Goal: Communication & Community: Answer question/provide support

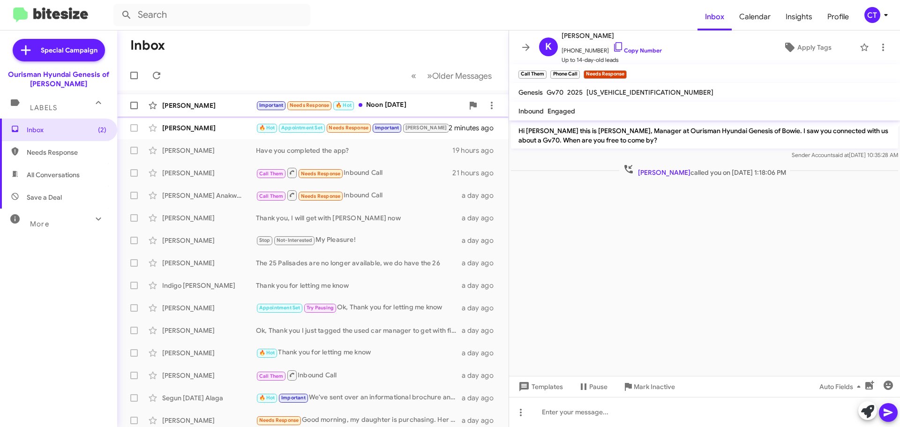
click at [412, 110] on div "Important Needs Response 🔥 Hot Noon [DATE]" at bounding box center [360, 105] width 208 height 11
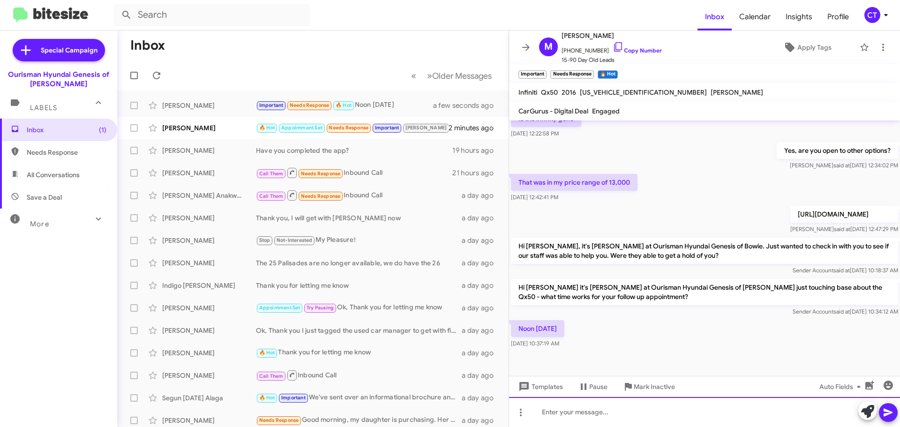
click at [569, 418] on div at bounding box center [704, 412] width 391 height 30
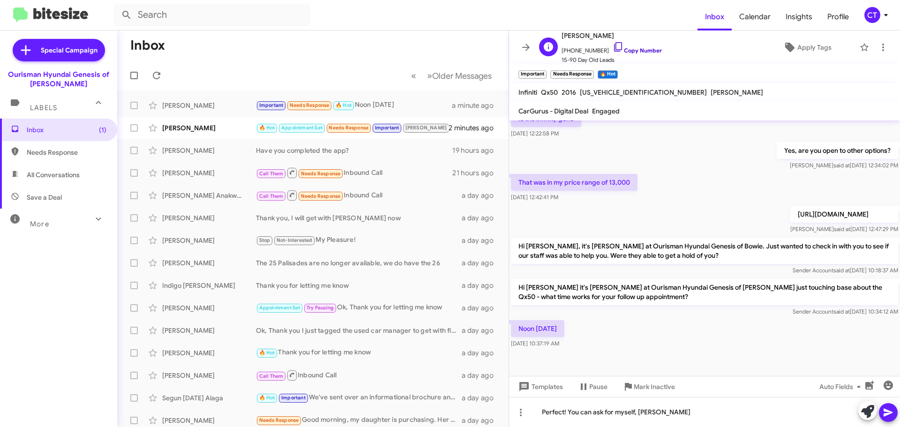
click at [614, 45] on icon at bounding box center [618, 46] width 8 height 9
drag, startPoint x: 606, startPoint y: 43, endPoint x: 369, endPoint y: 88, distance: 242.0
click at [614, 43] on icon at bounding box center [618, 46] width 8 height 9
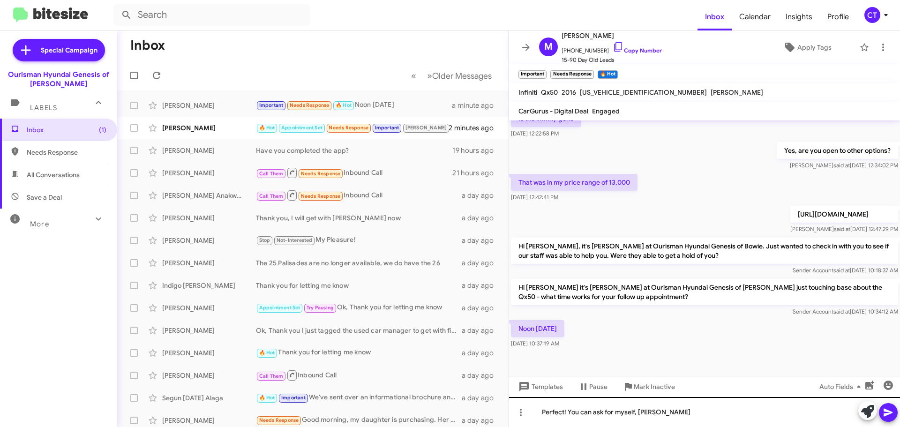
drag, startPoint x: 895, startPoint y: 415, endPoint x: 857, endPoint y: 417, distance: 38.1
click at [895, 414] on button at bounding box center [888, 412] width 19 height 19
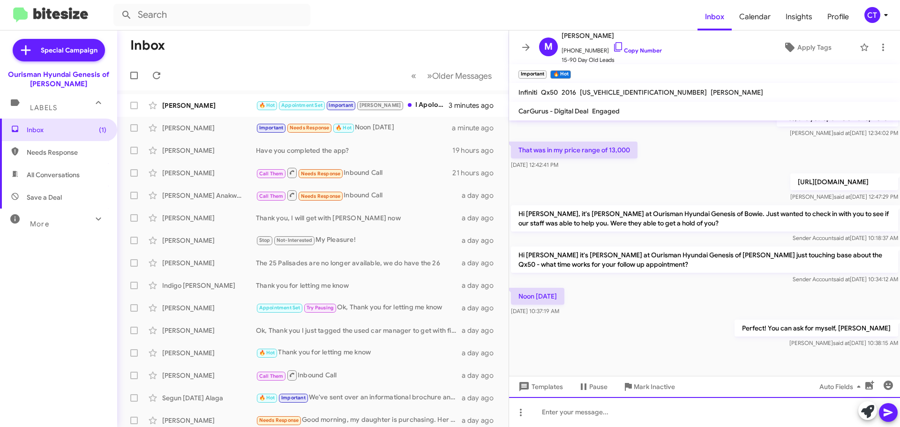
scroll to position [287, 0]
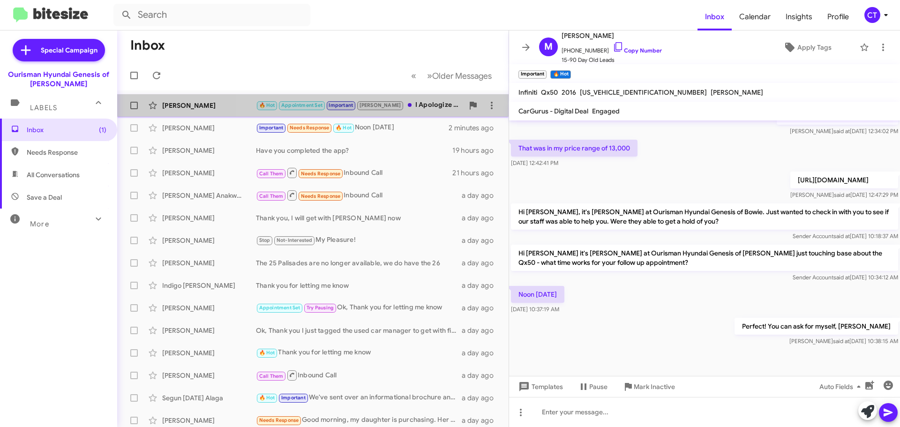
click at [422, 108] on div "🔥 Hot Appointment Set Important Stephanie I Apologize I meant to contact you I'…" at bounding box center [360, 105] width 208 height 11
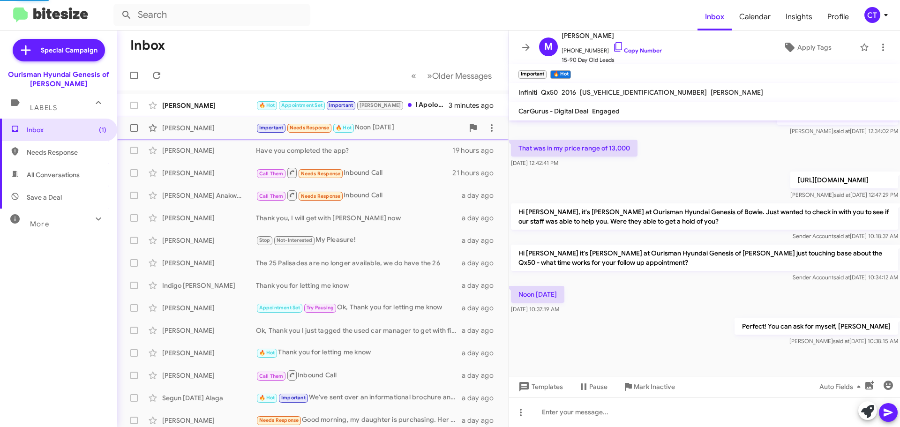
scroll to position [120, 0]
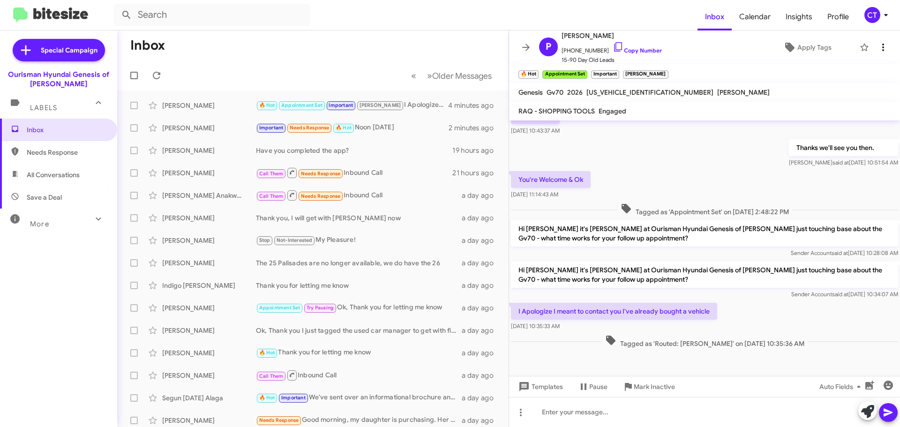
click at [878, 49] on icon at bounding box center [883, 47] width 11 height 11
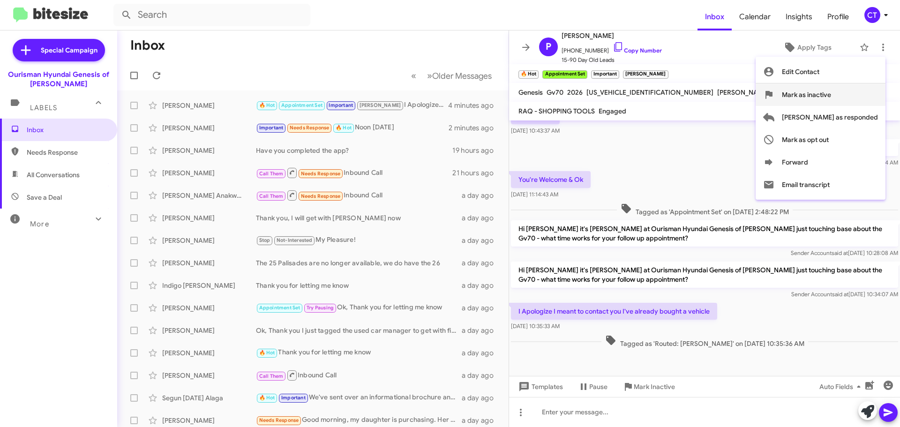
click at [832, 95] on span "Mark as inactive" at bounding box center [806, 94] width 49 height 23
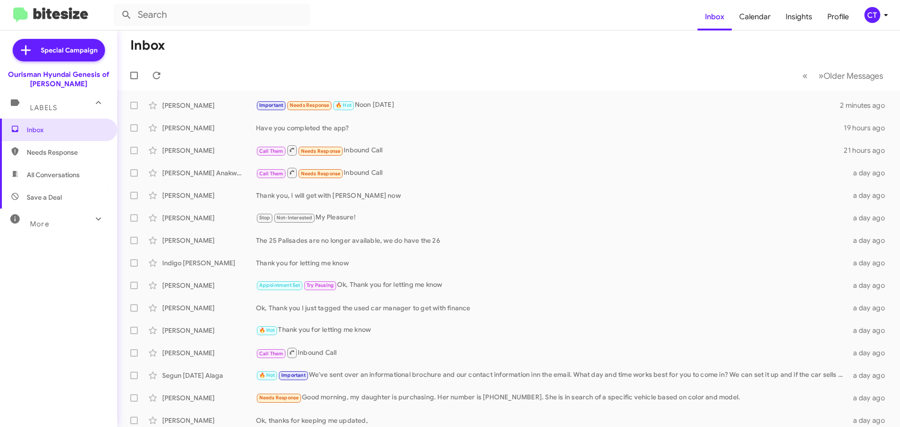
click at [884, 11] on icon at bounding box center [886, 14] width 11 height 11
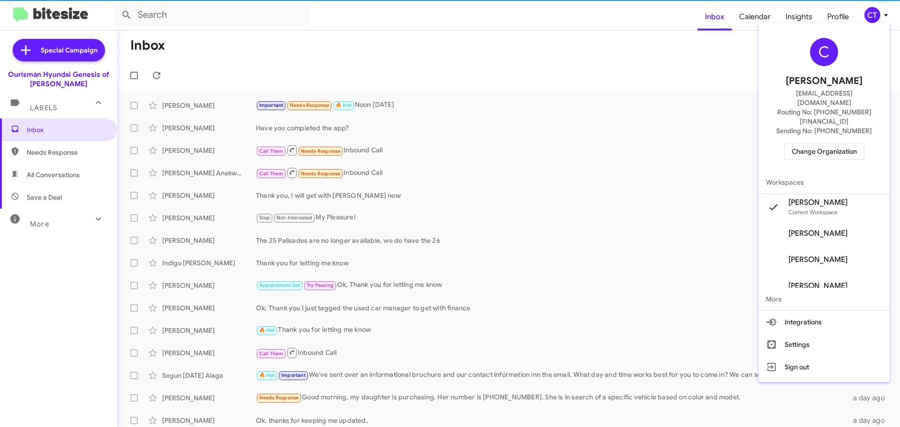
click at [836, 144] on span "Change Organization" at bounding box center [824, 152] width 65 height 16
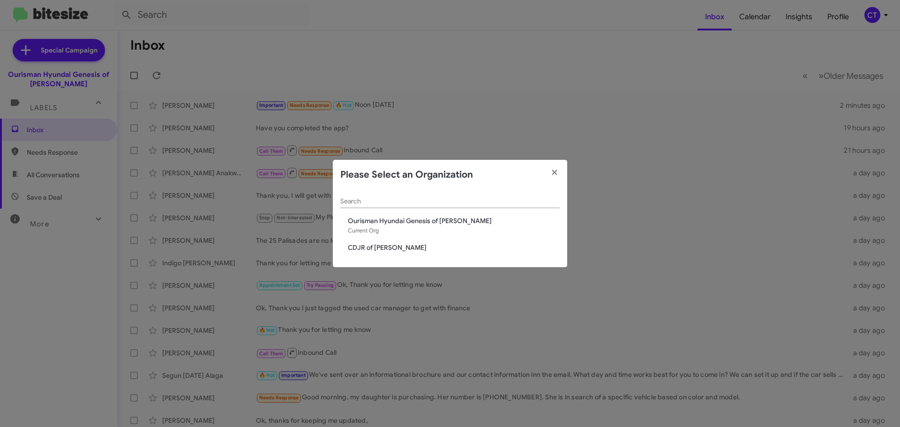
click at [372, 249] on span "CDJR of [PERSON_NAME]" at bounding box center [454, 247] width 212 height 9
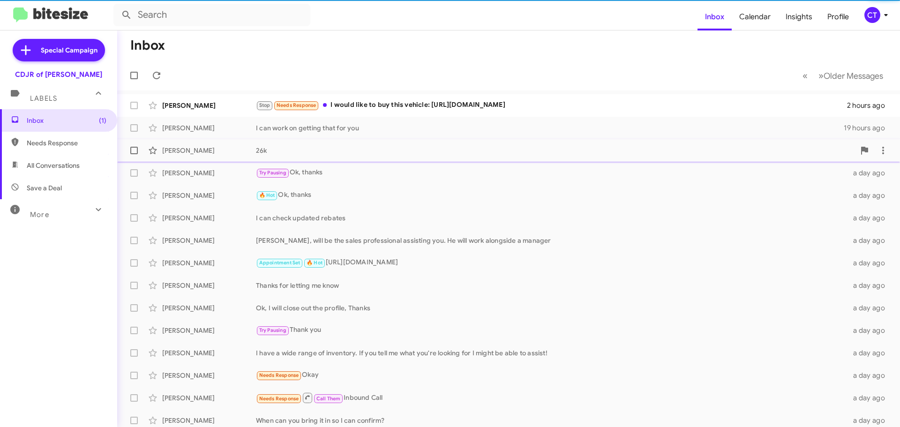
click at [397, 113] on div "Ella Maguino Stop Needs Response I would like to buy this vehicle: https://www.…" at bounding box center [509, 105] width 768 height 19
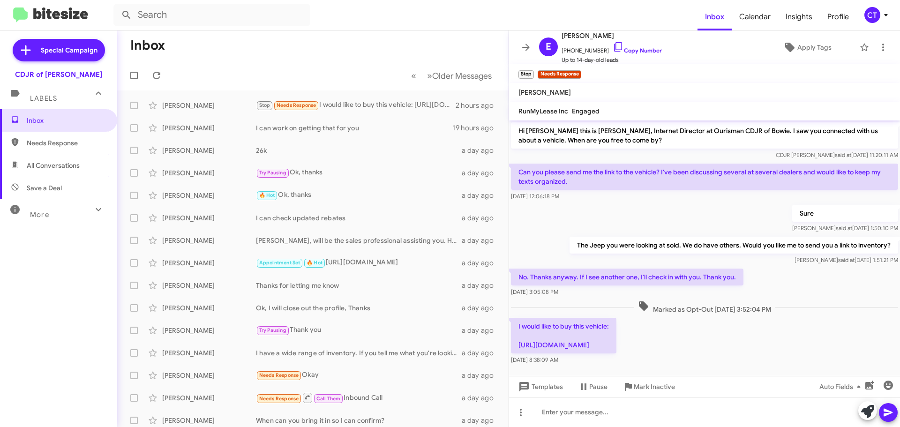
click at [617, 348] on p "I would like to buy this vehicle: https://www.ourismanchryslerdodgejeepramofbow…" at bounding box center [564, 336] width 106 height 36
drag, startPoint x: 626, startPoint y: 350, endPoint x: 565, endPoint y: 350, distance: 61.4
click at [565, 350] on p "I would like to buy this vehicle: https://www.ourismanchryslerdodgejeepramofbow…" at bounding box center [564, 336] width 106 height 36
drag, startPoint x: 648, startPoint y: 356, endPoint x: 519, endPoint y: 348, distance: 129.7
click at [519, 348] on p "I would like to buy this vehicle: https://www.ourismanchryslerdodgejeepramofbow…" at bounding box center [564, 336] width 106 height 36
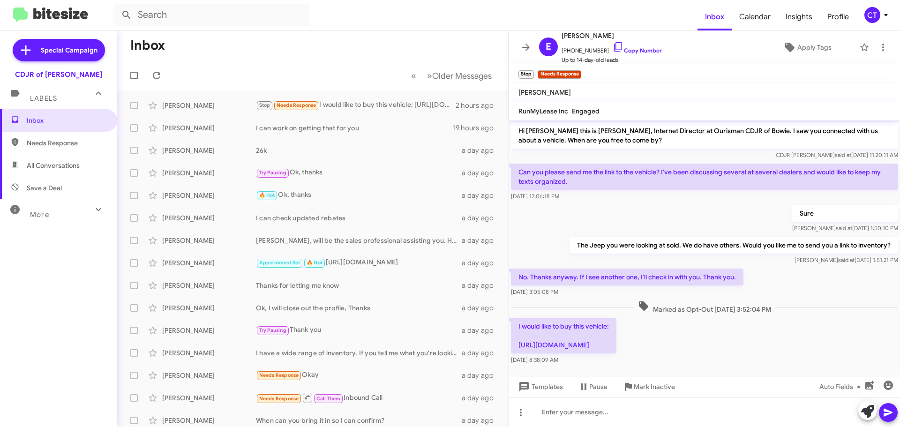
copy p "https://www.ourismanchryslerdodgejeepramofbowie.com/new/jeep/2025-jeep-wrangler…"
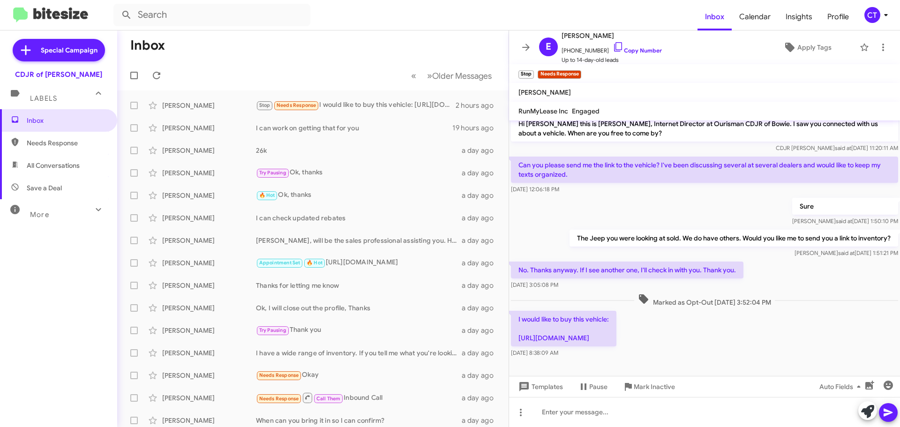
scroll to position [16, 0]
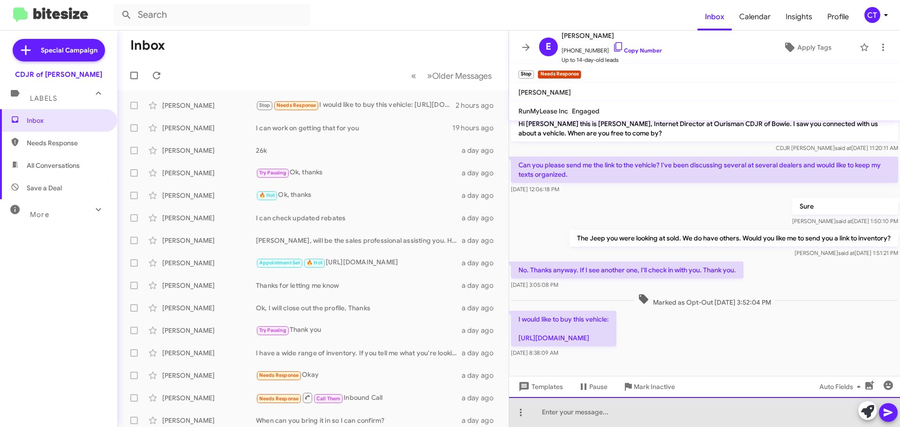
click at [577, 414] on div at bounding box center [704, 412] width 391 height 30
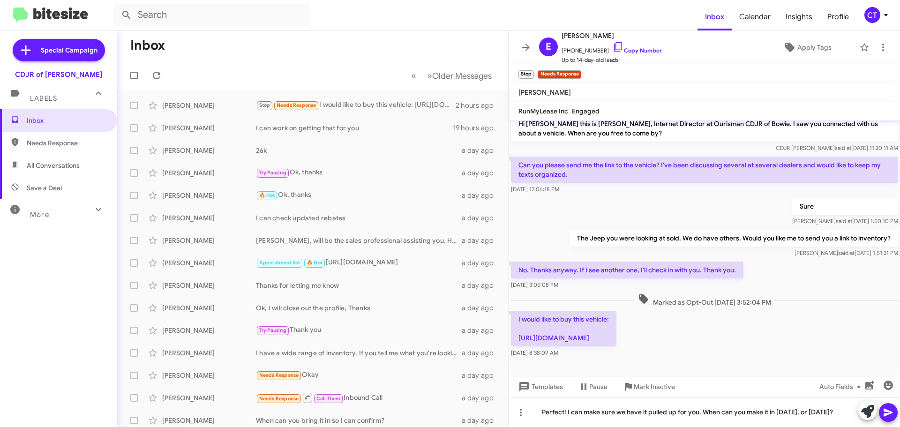
click at [884, 411] on icon at bounding box center [888, 412] width 11 height 11
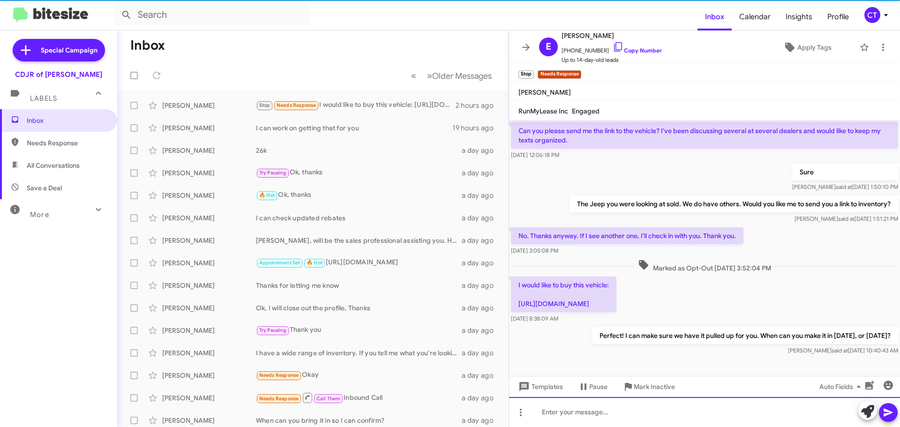
scroll to position [51, 0]
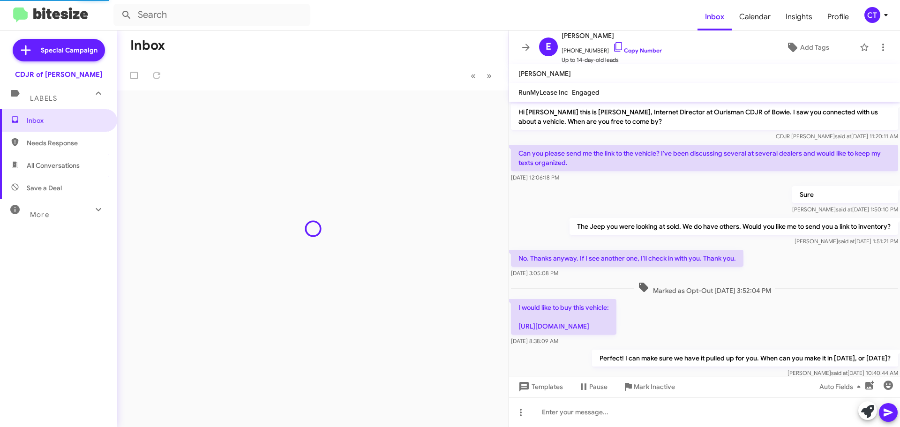
scroll to position [32, 0]
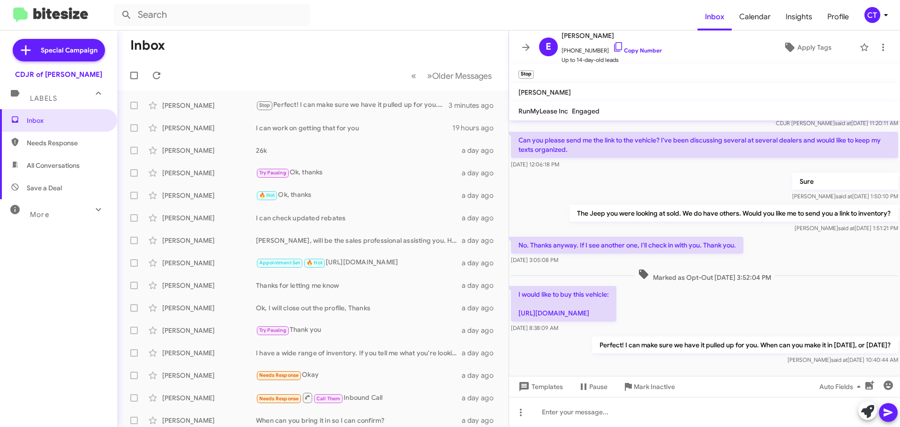
click at [893, 13] on mat-toolbar "Inbox Calendar Insights Profile CT" at bounding box center [450, 15] width 900 height 30
click at [885, 16] on icon at bounding box center [886, 14] width 11 height 11
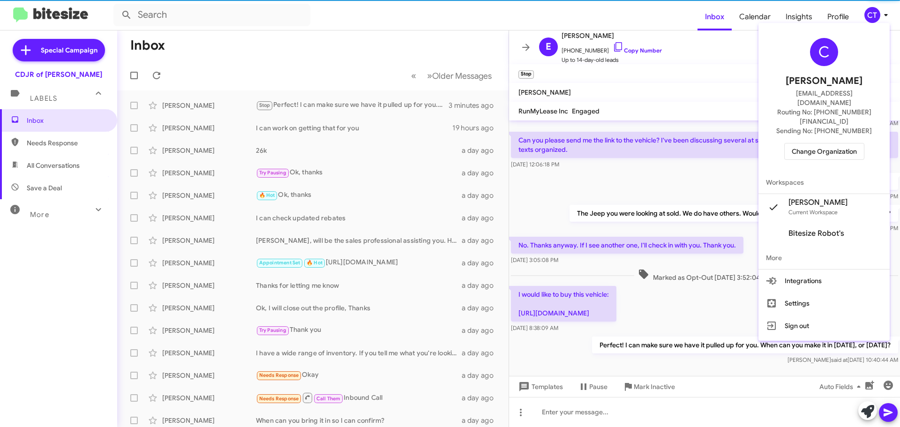
click at [811, 144] on span "Change Organization" at bounding box center [824, 152] width 65 height 16
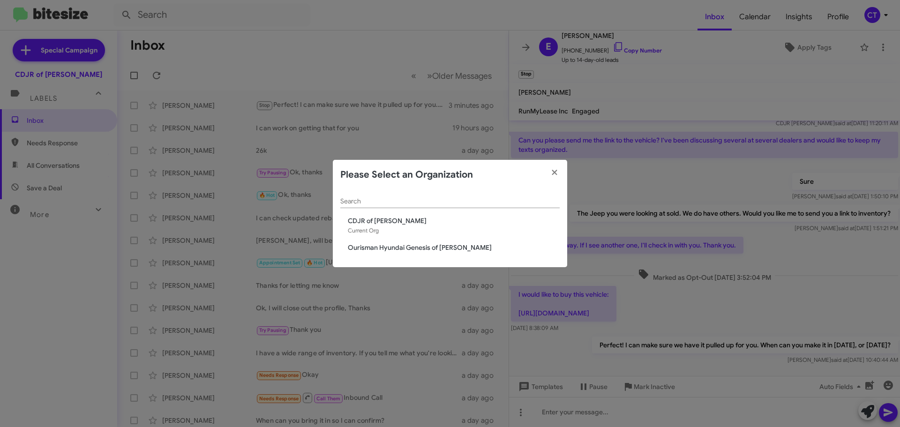
click at [396, 245] on span "Ourisman Hyundai Genesis of [PERSON_NAME]" at bounding box center [454, 247] width 212 height 9
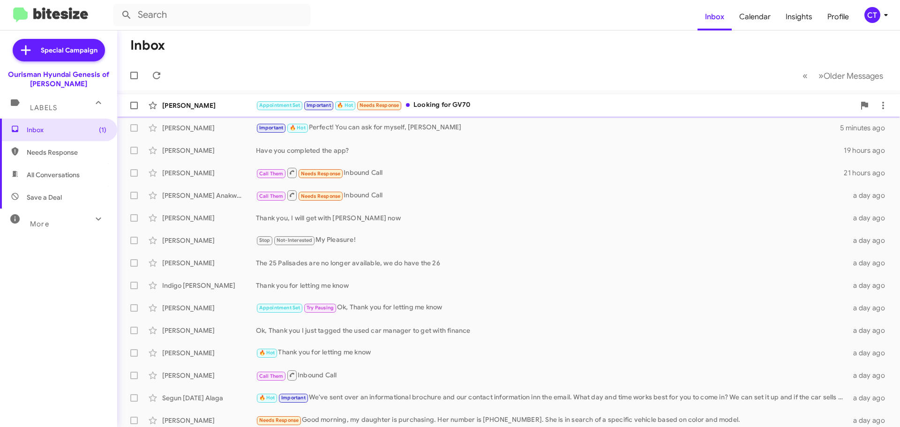
click at [532, 111] on div "Appointment Set Important 🔥 Hot Needs Response Looking for GV70" at bounding box center [555, 105] width 599 height 11
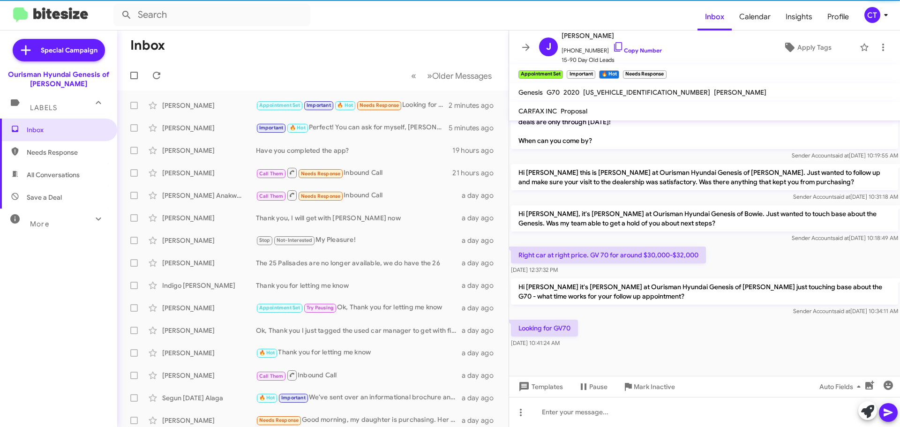
scroll to position [306, 0]
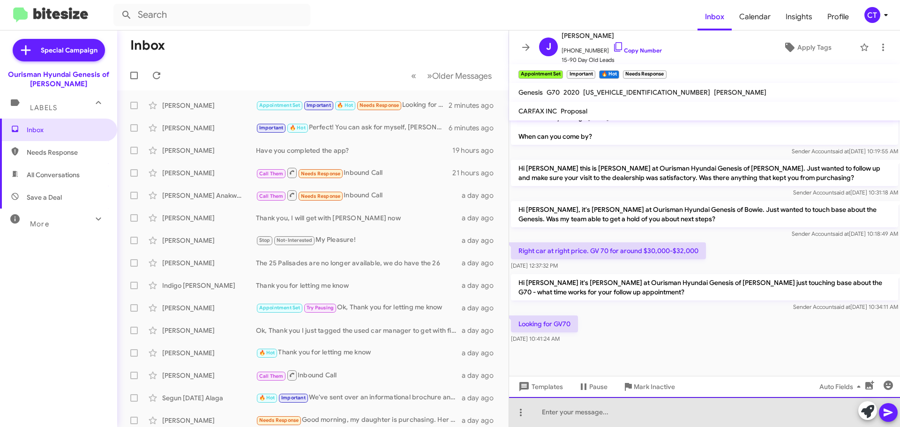
click at [568, 416] on div at bounding box center [704, 412] width 391 height 30
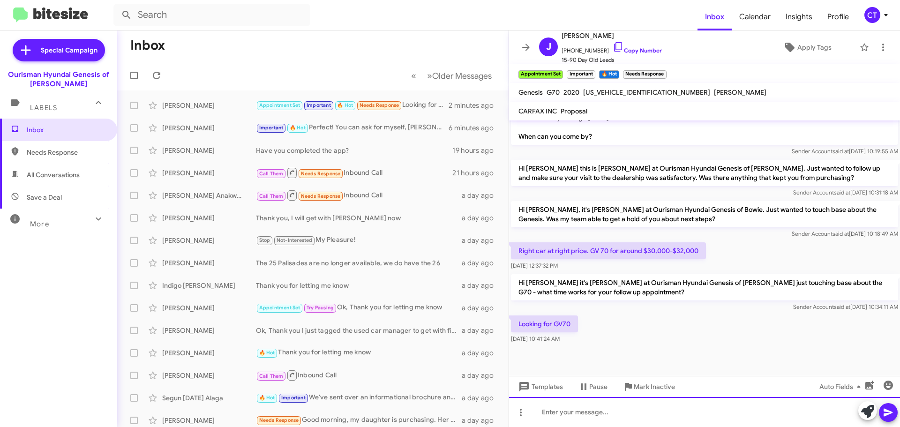
paste div
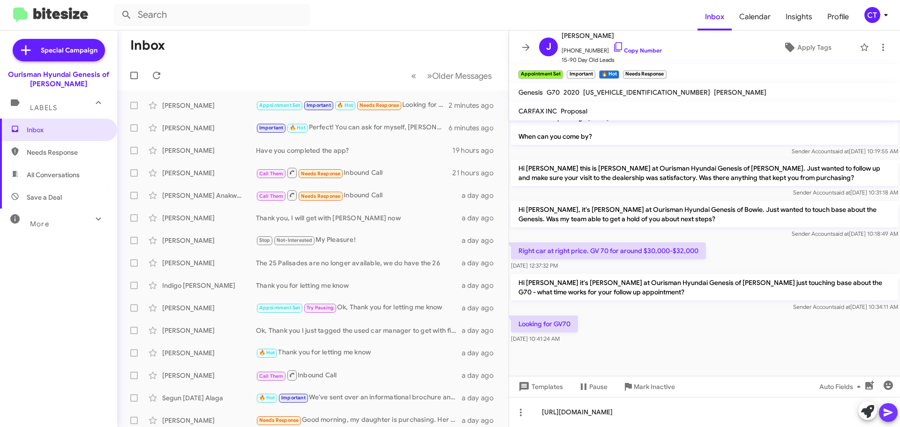
click at [882, 406] on button at bounding box center [888, 412] width 19 height 19
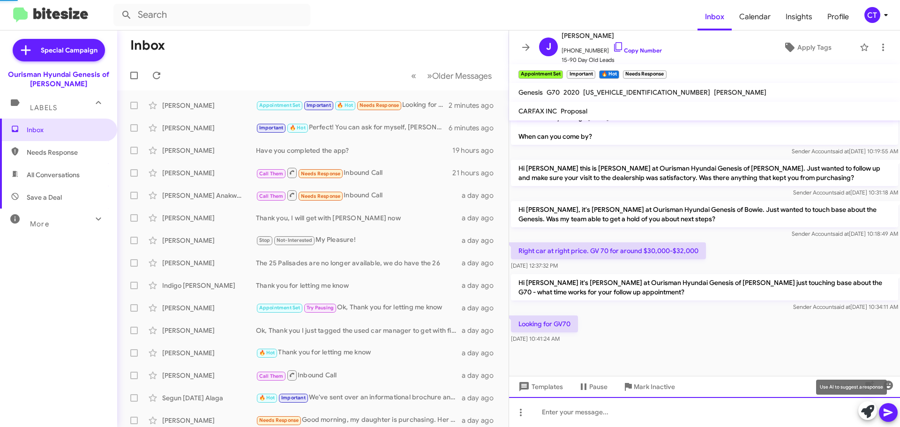
scroll to position [0, 0]
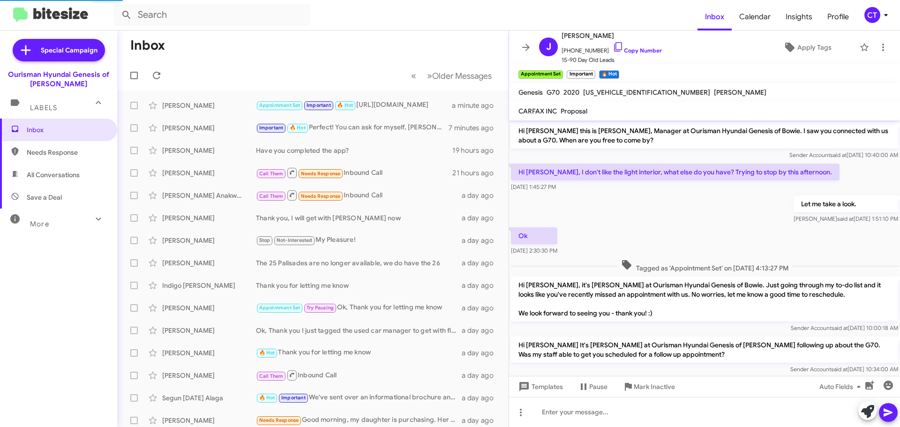
scroll to position [340, 0]
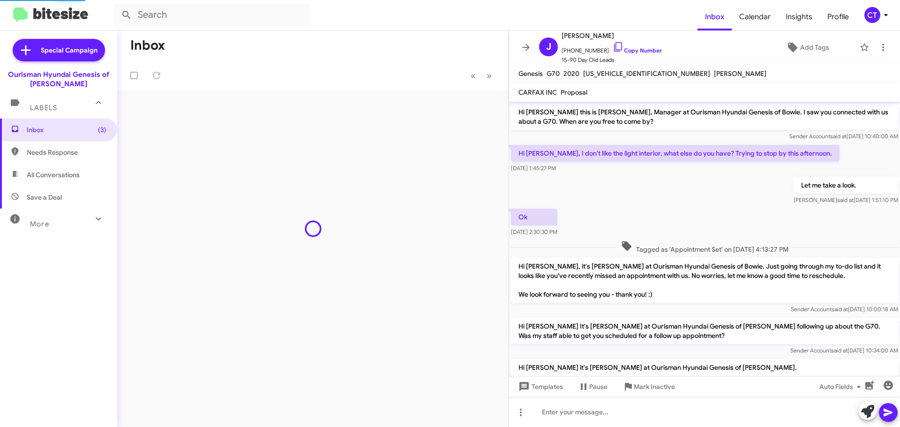
scroll to position [322, 0]
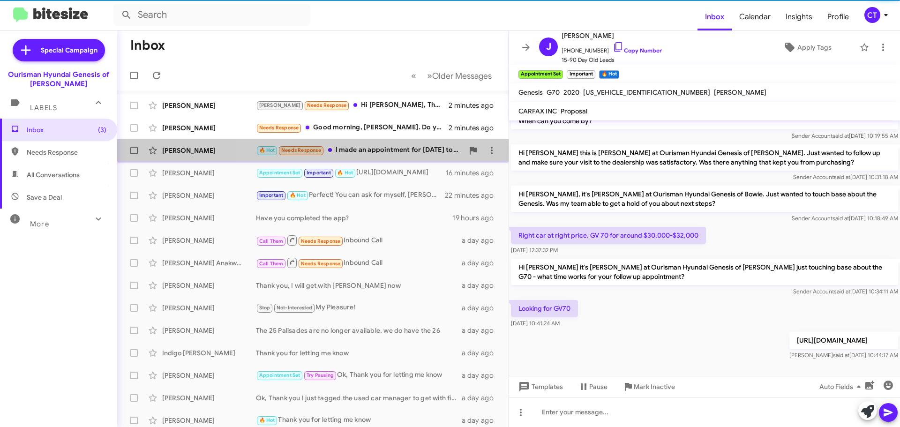
click at [386, 153] on div "🔥 Hot Needs Response I made an appointment for Tuesday to drop off my CRV to ge…" at bounding box center [360, 150] width 208 height 11
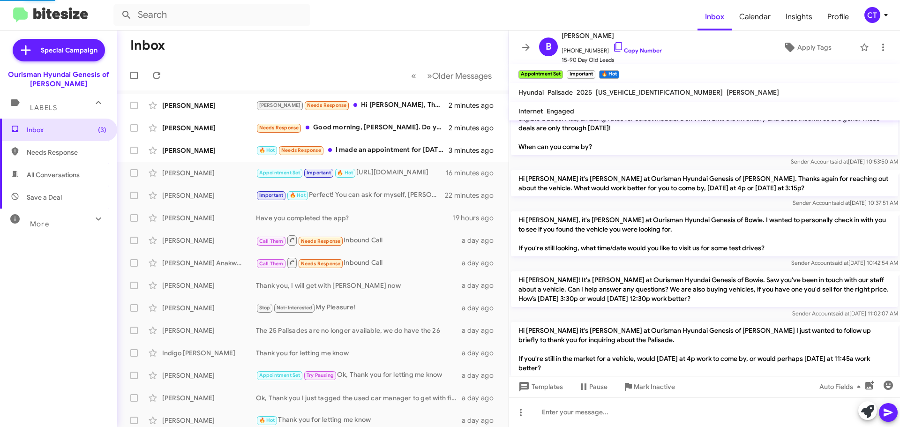
scroll to position [412, 0]
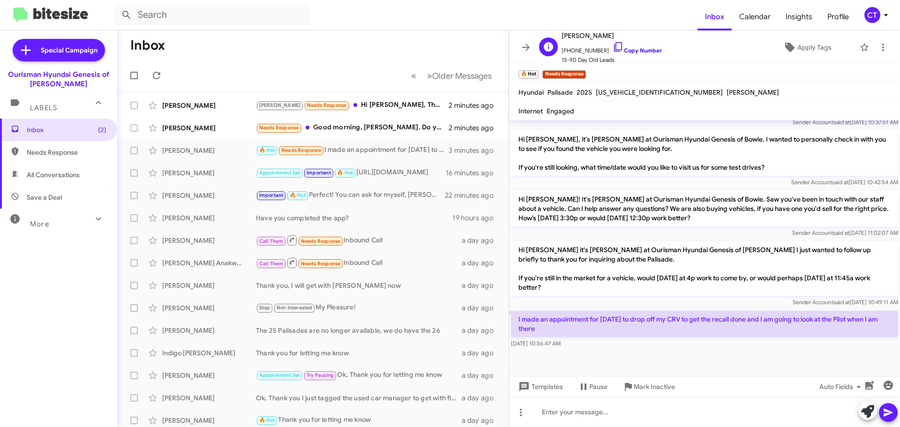
drag, startPoint x: 607, startPoint y: 44, endPoint x: 384, endPoint y: 102, distance: 231.1
click at [613, 44] on icon at bounding box center [618, 46] width 11 height 11
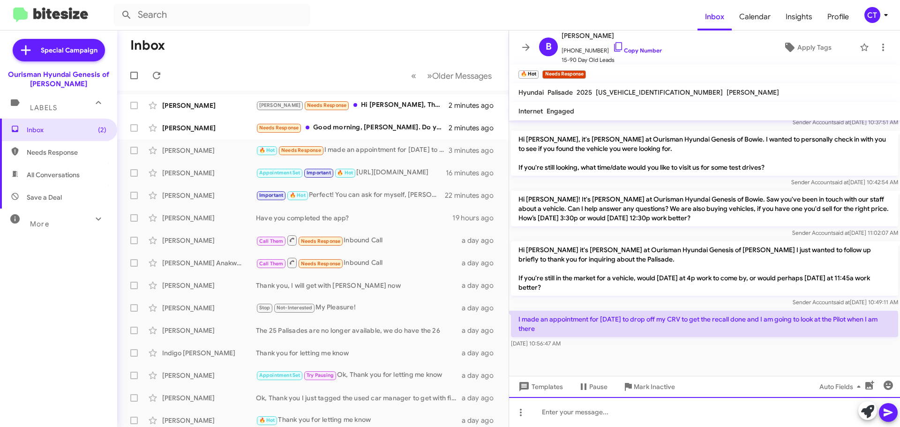
click at [575, 414] on div at bounding box center [704, 412] width 391 height 30
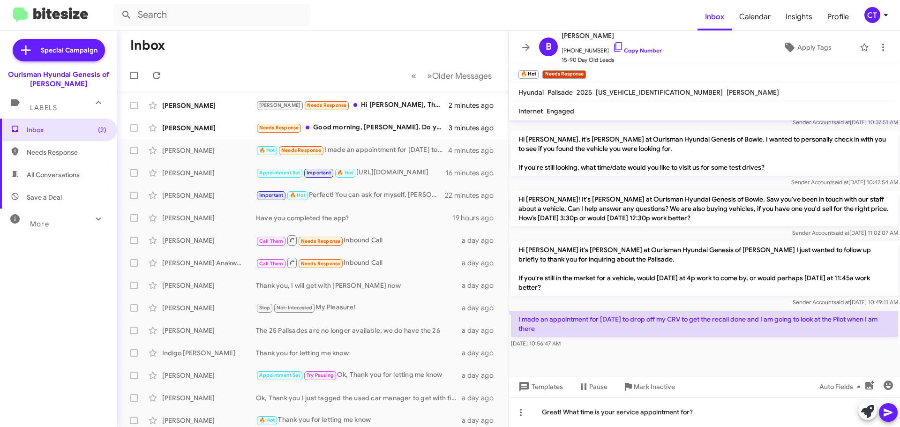
click at [887, 408] on icon at bounding box center [888, 412] width 11 height 11
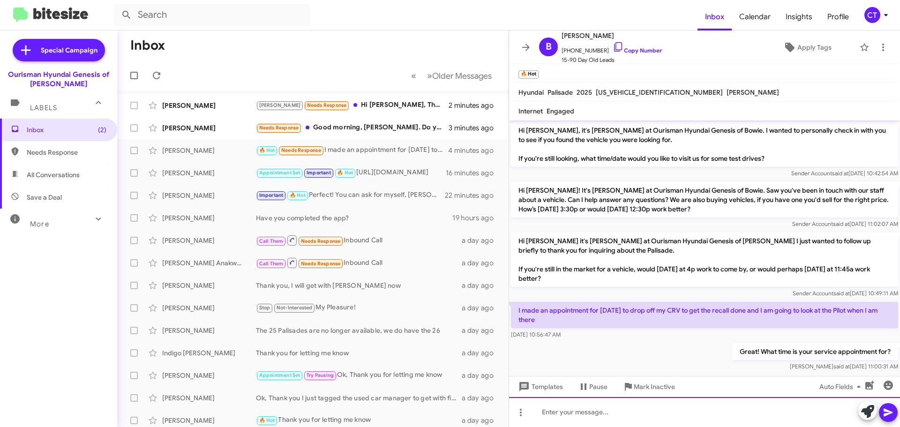
scroll to position [446, 0]
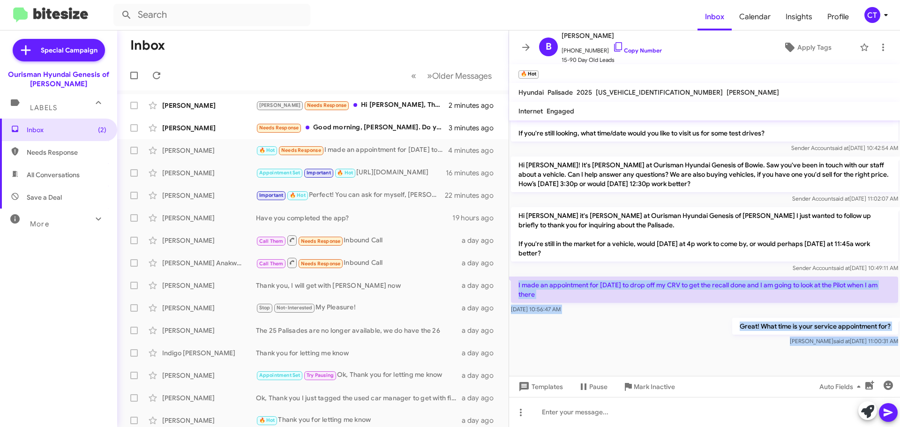
drag, startPoint x: 515, startPoint y: 281, endPoint x: 821, endPoint y: 350, distance: 313.4
click at [821, 350] on cdk-virtual-scroll-viewport "Hi Brittany this is Ciara Taylor, Manager at Ourisman Hyundai Genesis of Bowie.…" at bounding box center [704, 249] width 391 height 256
copy div "I made an appointment for Tuesday to drop off my CRV to get the recall done and…"
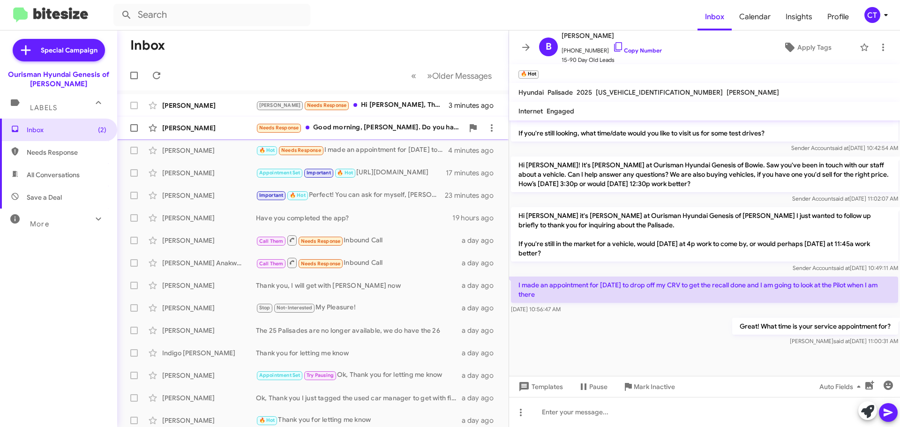
click at [438, 113] on div "Hicham Azzouzi Stephanie Needs Response Hi Ciara, Thank you for following up. S…" at bounding box center [313, 105] width 377 height 19
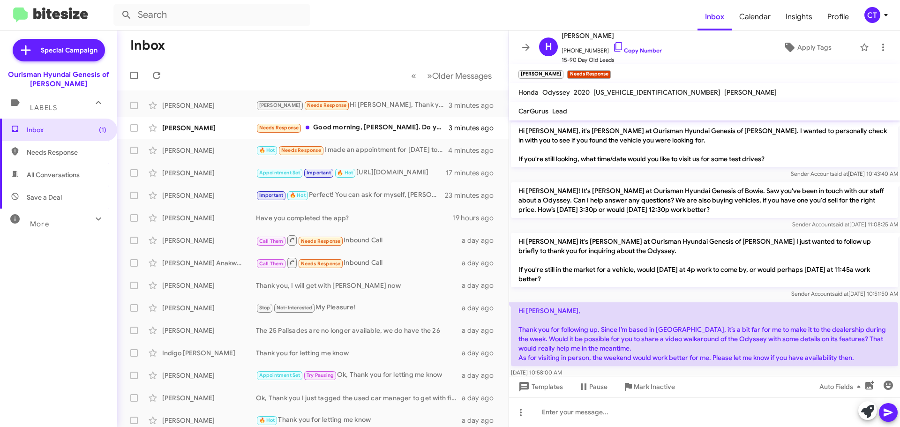
scroll to position [850, 0]
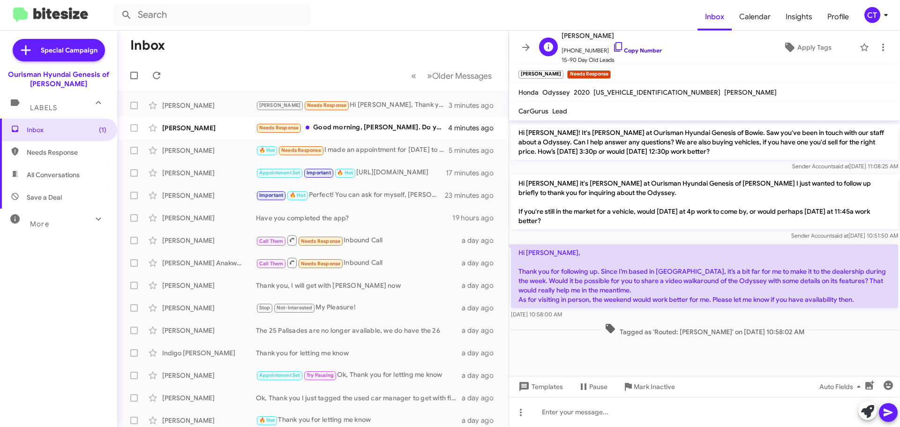
click at [613, 45] on icon at bounding box center [618, 46] width 11 height 11
click at [383, 108] on div "🔥 Hot Needs Response 10 or 10:30, I don't remember" at bounding box center [360, 105] width 208 height 11
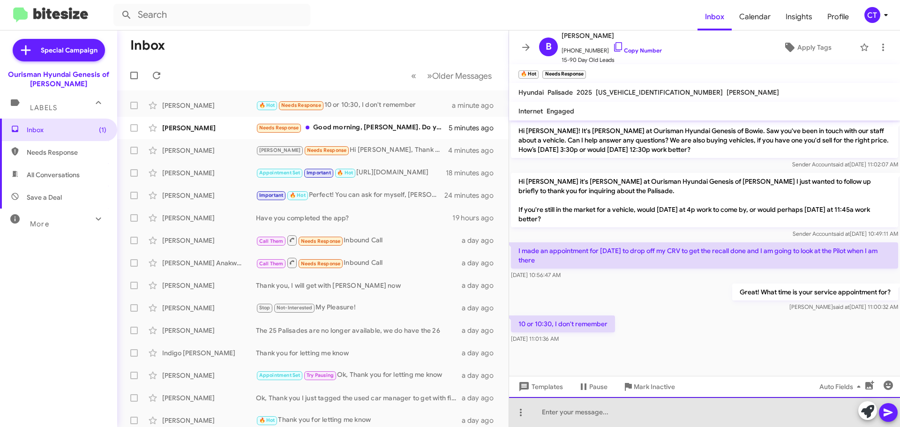
click at [620, 416] on div at bounding box center [704, 412] width 391 height 30
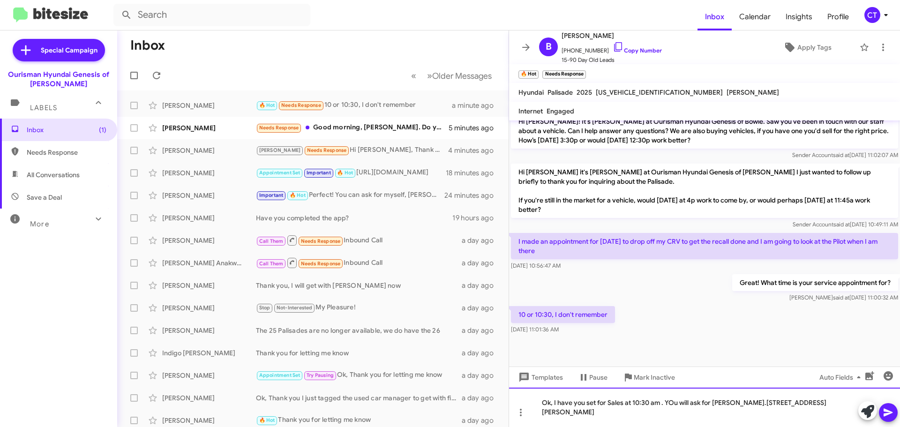
click at [786, 412] on div "Ok, I have you set for Sales at 10:30 am . YOu will ask for Brandon.2404 Robert…" at bounding box center [704, 407] width 391 height 39
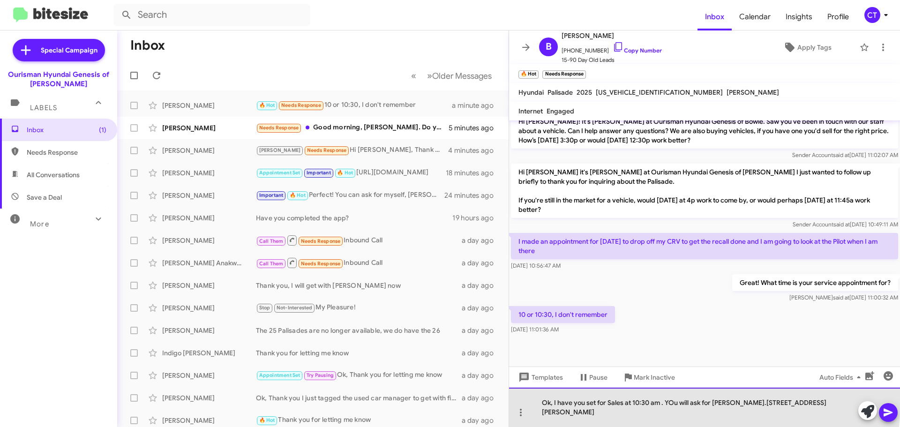
click at [673, 412] on div "Ok, I have you set for Sales at 10:30 am . YOu will ask for Brandon.2404 Robert…" at bounding box center [704, 407] width 391 height 39
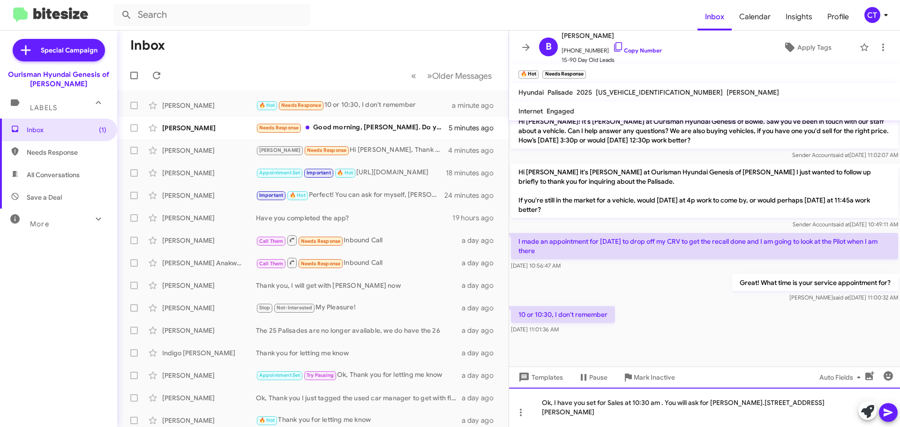
click at [739, 412] on div "Ok, I have you set for Sales at 10:30 am . You will ask for Brandon.2404 Robert…" at bounding box center [704, 407] width 391 height 39
click at [885, 414] on icon at bounding box center [888, 412] width 11 height 11
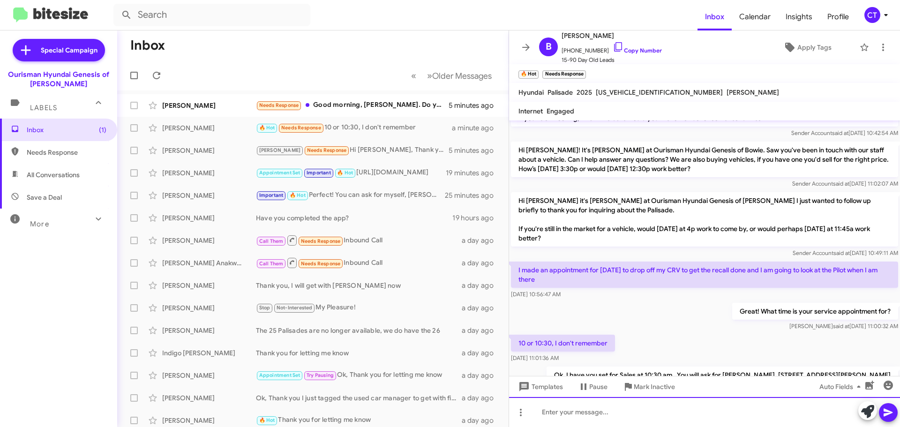
scroll to position [514, 0]
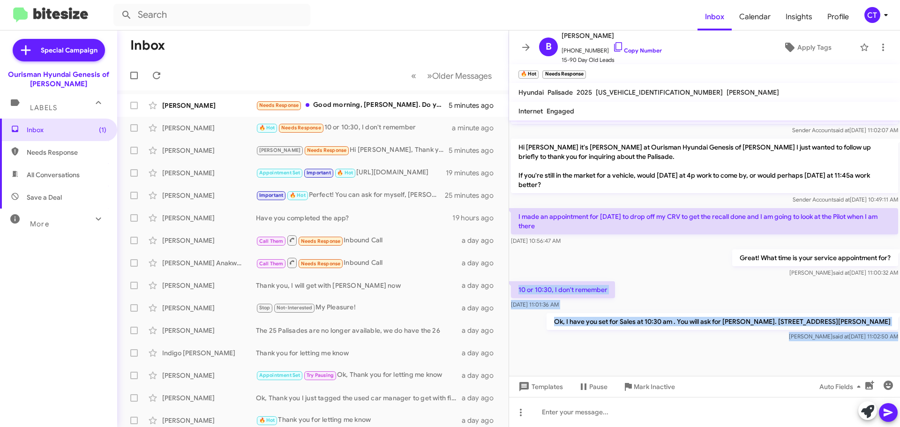
drag, startPoint x: 516, startPoint y: 284, endPoint x: 743, endPoint y: 353, distance: 237.7
click at [743, 353] on cdk-virtual-scroll-viewport "Hi Brittany this is Ciara Taylor, Manager at Ourisman Hyundai Genesis of Bowie.…" at bounding box center [704, 249] width 391 height 256
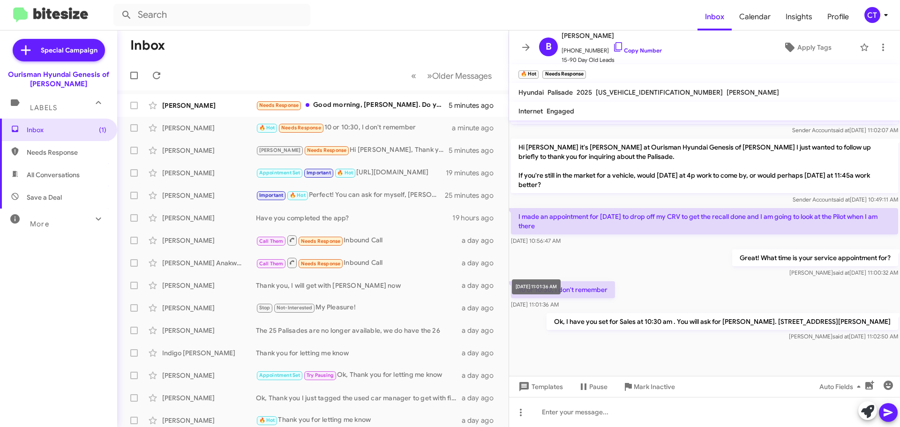
drag, startPoint x: 545, startPoint y: 287, endPoint x: 666, endPoint y: 322, distance: 126.3
click at [665, 322] on p "Ok, I have you set for Sales at 10:30 am . You will ask for Brandon. 2404 Rober…" at bounding box center [723, 321] width 352 height 17
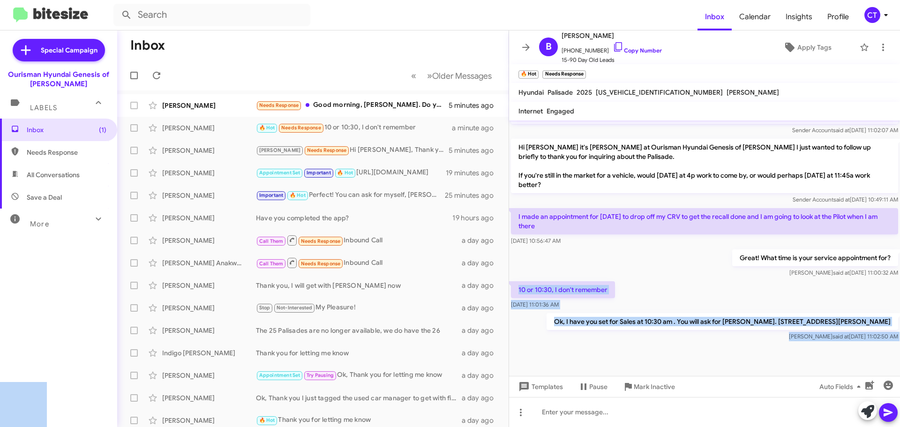
drag, startPoint x: 513, startPoint y: 287, endPoint x: 520, endPoint y: 286, distance: 7.3
copy body "mber Sep 19, 2025, 11:01:36 AM Ok, I have you set for Sales at 10:30 am . You w…"
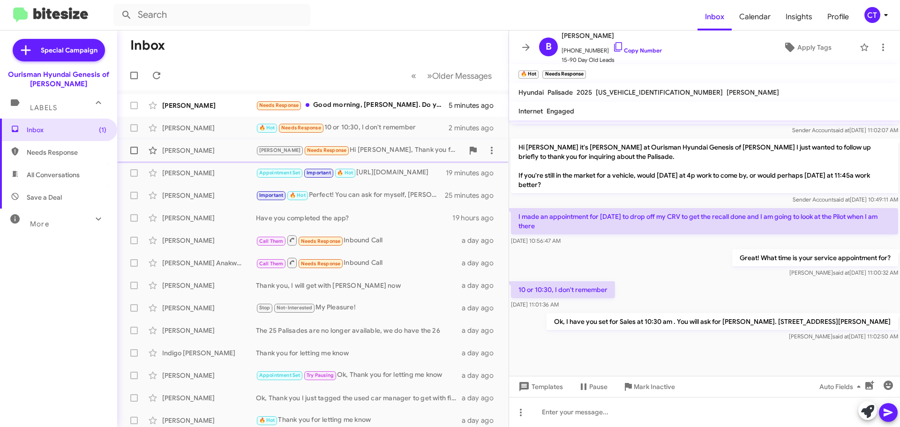
click at [386, 148] on div "Stephanie Needs Response Hi Ciara, Thank you for following up. Since I’m based …" at bounding box center [360, 150] width 208 height 11
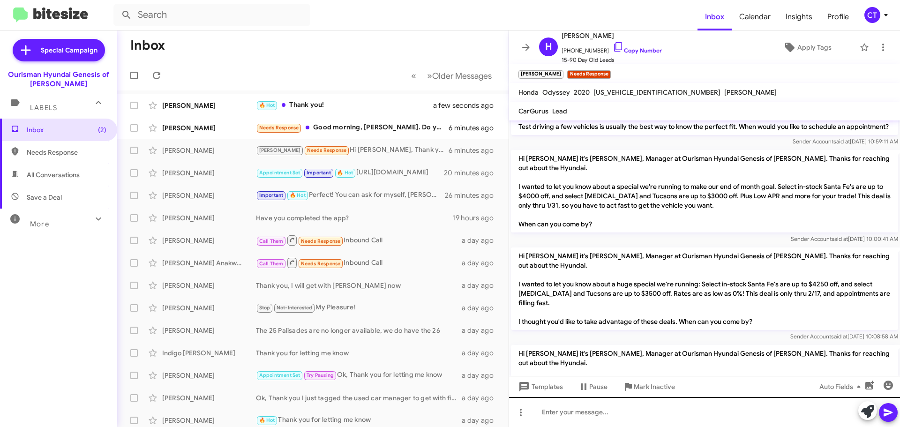
scroll to position [328, 0]
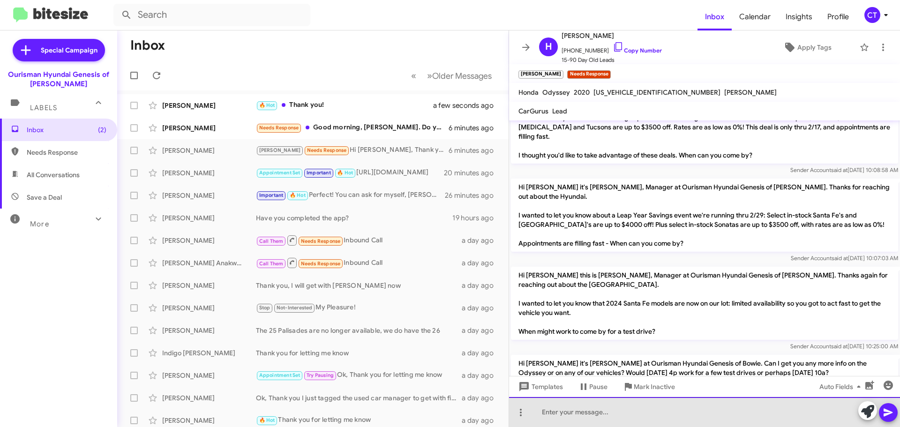
click at [569, 412] on div at bounding box center [704, 412] width 391 height 30
click at [772, 411] on div "Hicham, I just checked inventory and the Odyssey is now sold. Are you opent o o…" at bounding box center [704, 412] width 391 height 30
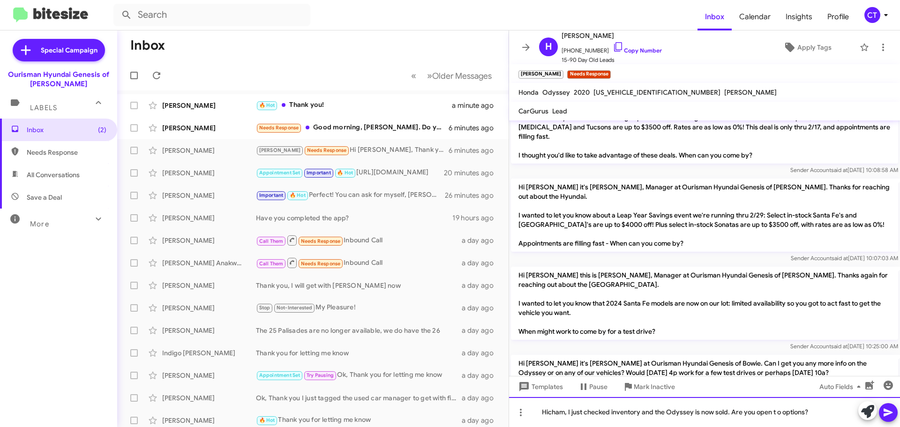
click at [778, 413] on div "Hicham, I just checked inventory and the Odyssey is now sold. Are you open t o …" at bounding box center [704, 412] width 391 height 30
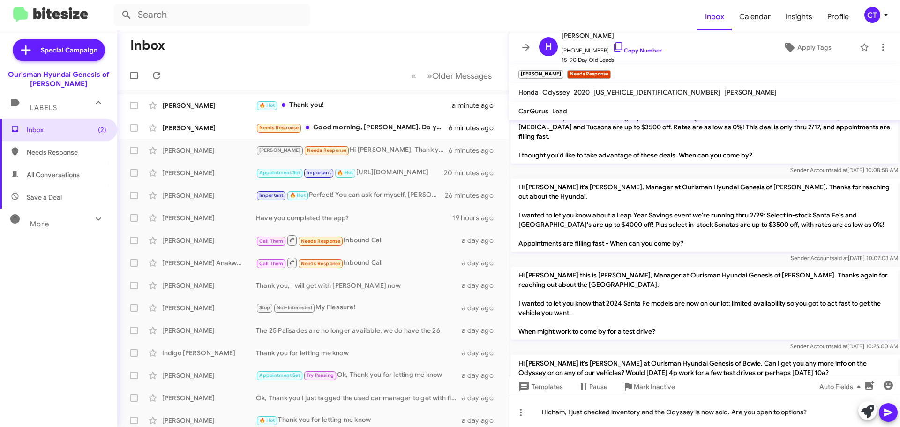
click at [891, 414] on icon at bounding box center [888, 413] width 9 height 8
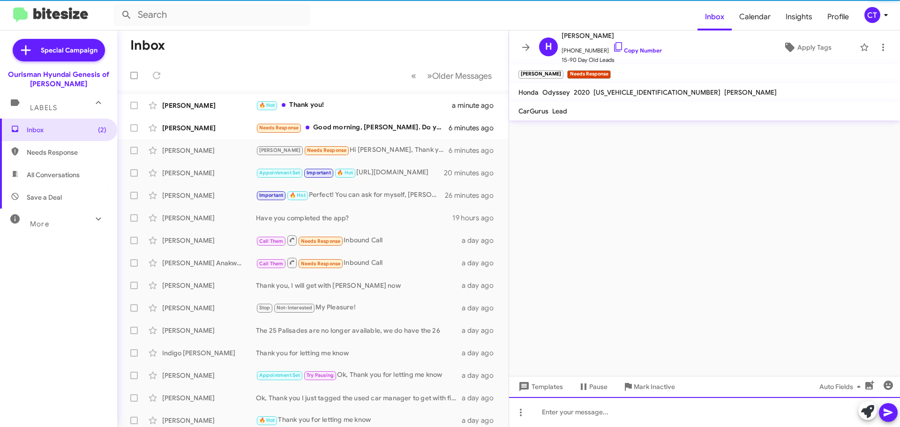
scroll to position [0, 0]
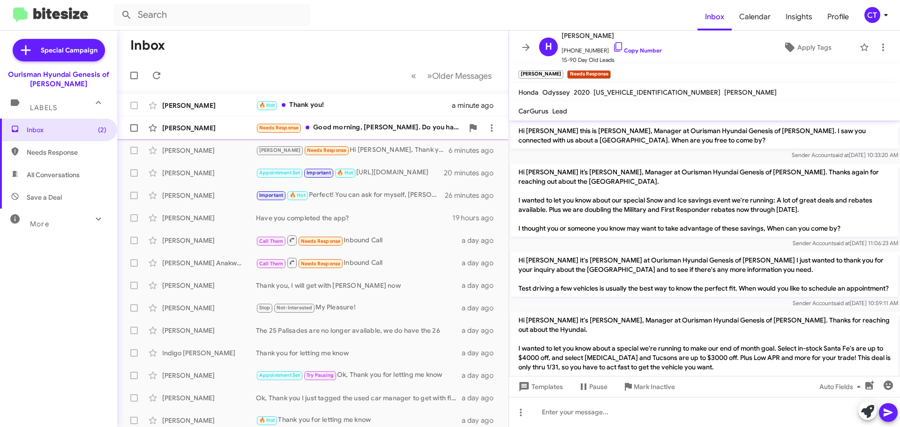
click at [377, 131] on div "Needs Response Good morning, Ciara. Do you have either a 2024/2025 3.5T certifi…" at bounding box center [360, 127] width 208 height 11
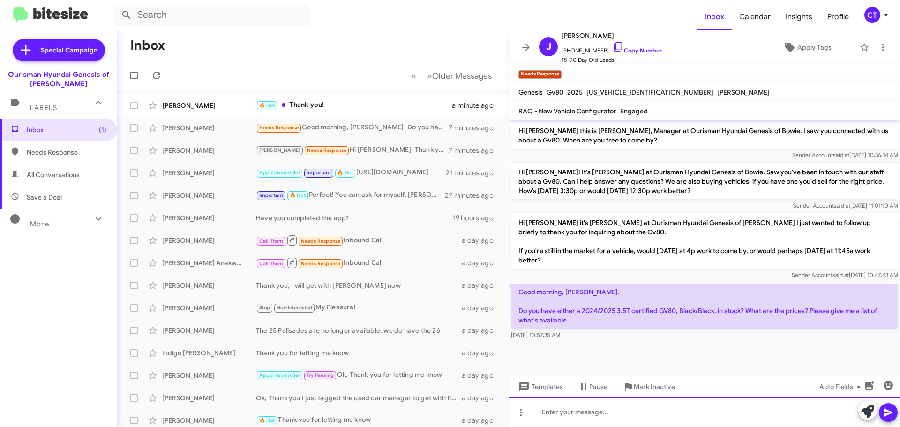
click at [664, 411] on div at bounding box center [704, 412] width 391 height 30
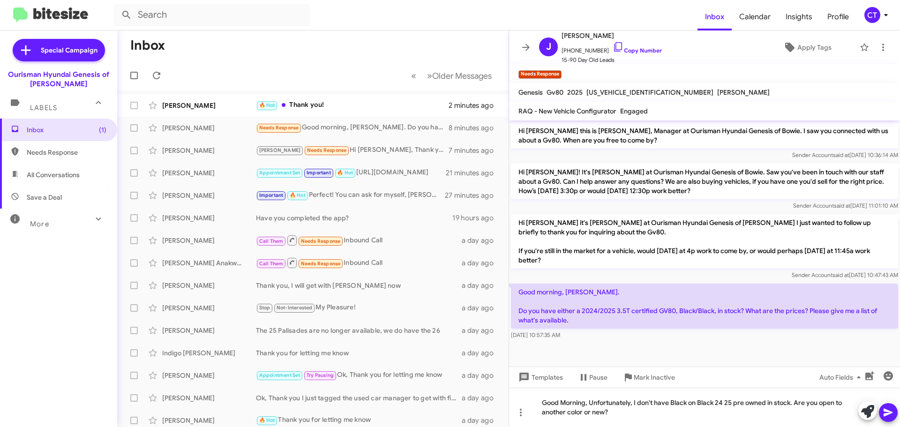
click at [885, 416] on icon at bounding box center [888, 413] width 9 height 8
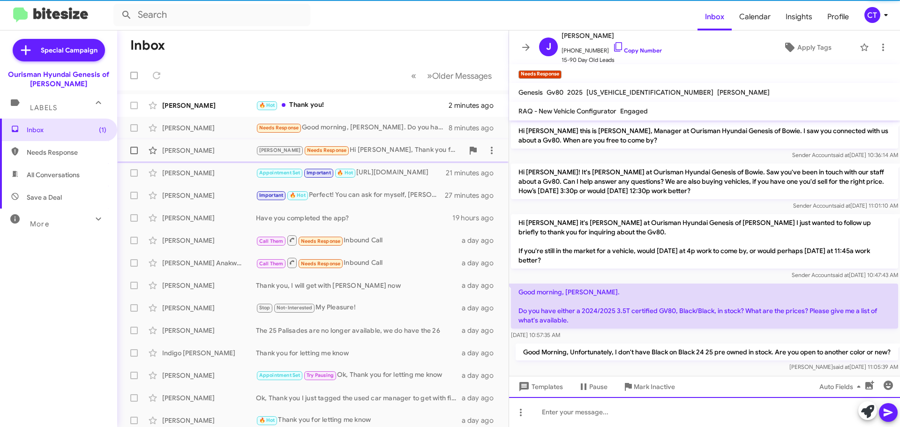
scroll to position [19, 0]
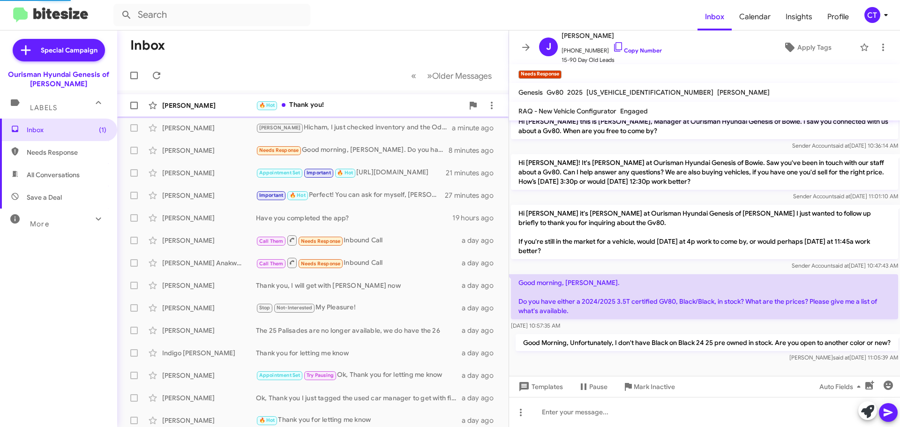
click at [340, 102] on div "🔥 Hot Thank you!" at bounding box center [360, 105] width 208 height 11
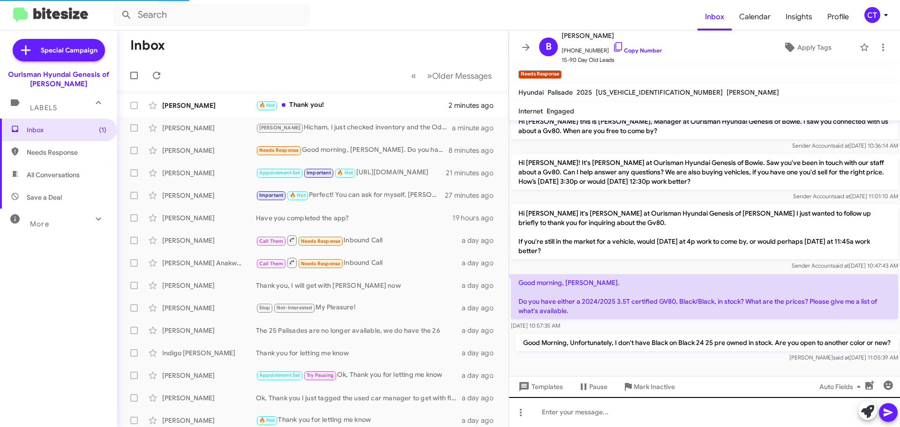
scroll to position [549, 0]
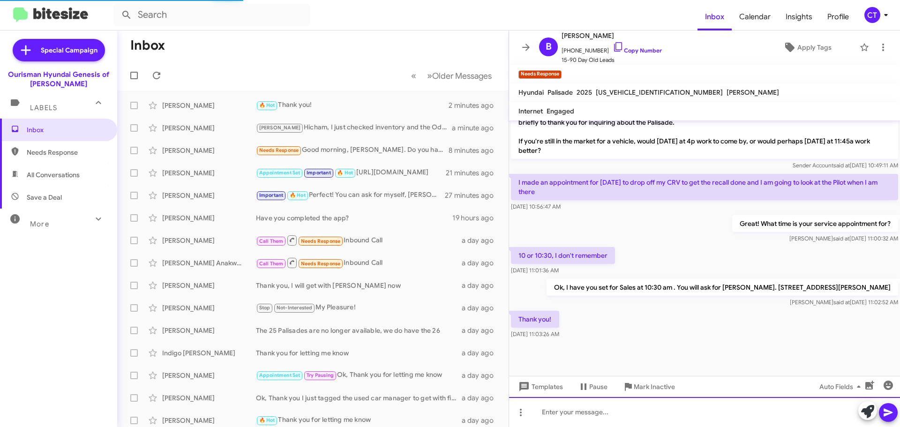
click at [603, 417] on div at bounding box center [704, 412] width 391 height 30
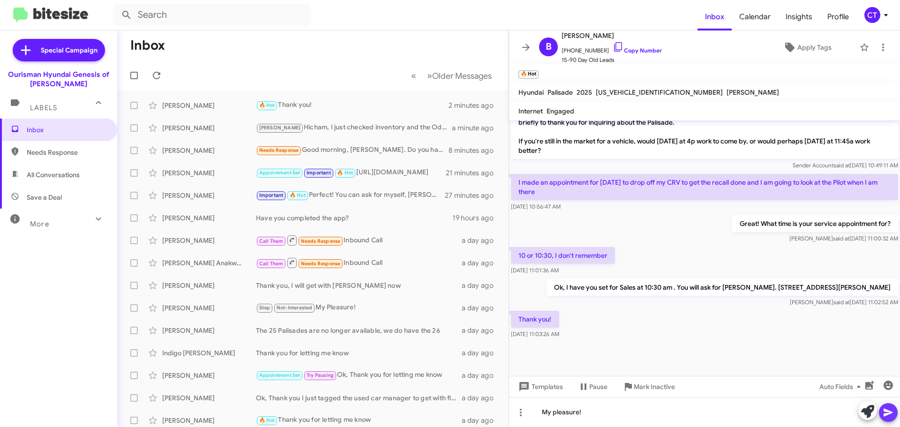
click at [884, 413] on icon at bounding box center [888, 412] width 11 height 11
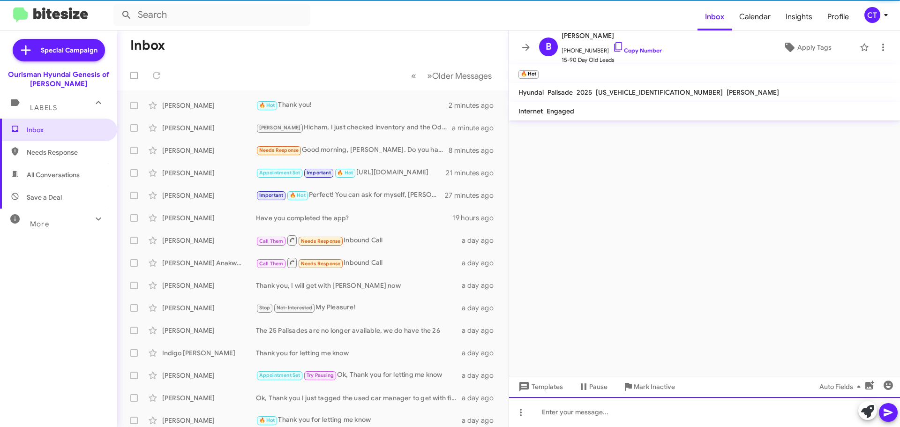
scroll to position [0, 0]
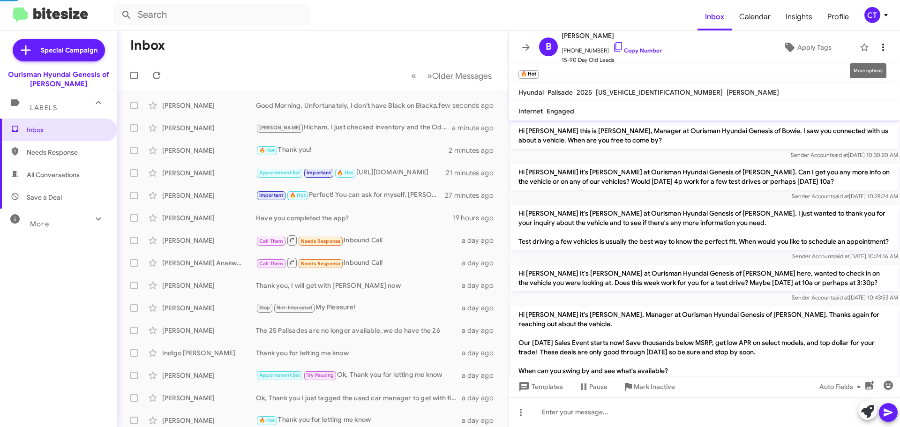
click at [878, 52] on icon at bounding box center [883, 47] width 11 height 11
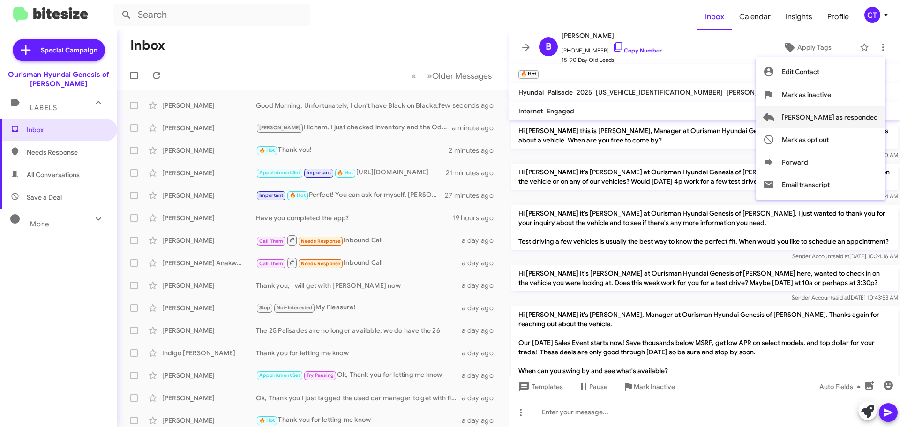
click at [856, 122] on span "Mark as responded" at bounding box center [830, 117] width 96 height 23
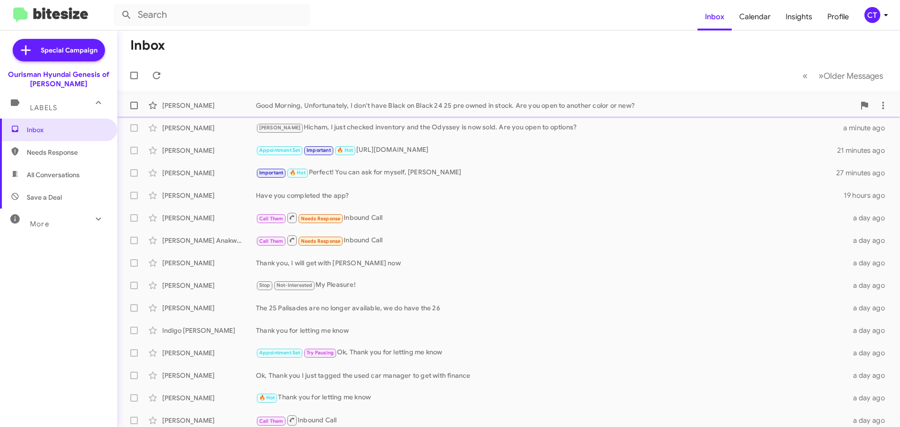
click at [377, 112] on div "Jerry Bamgbade Good Morning, Unfortunately, I don't have Black on Black 24 25 p…" at bounding box center [509, 105] width 768 height 19
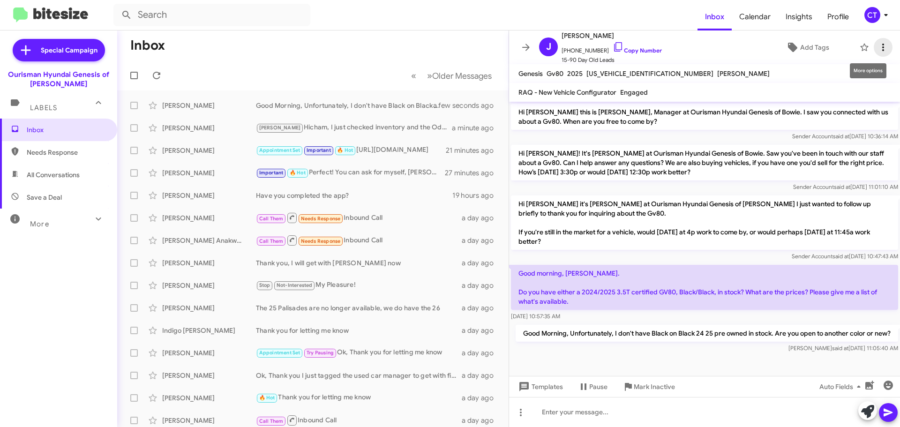
click at [881, 46] on icon at bounding box center [883, 47] width 11 height 11
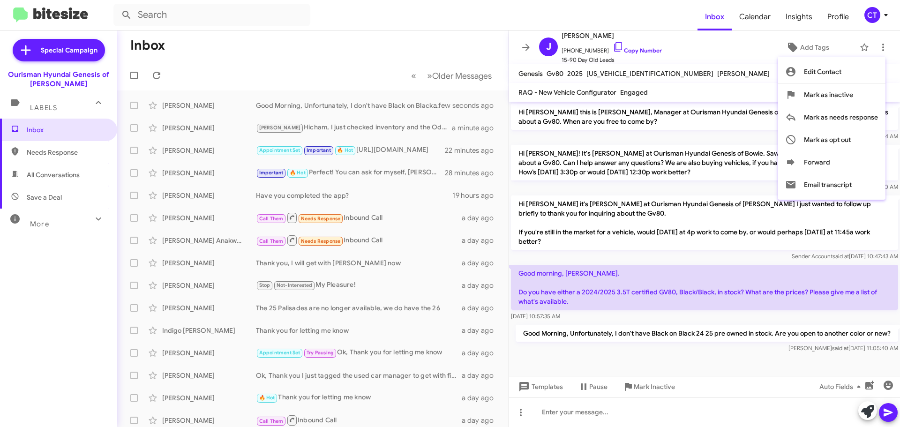
click at [322, 127] on div at bounding box center [450, 213] width 900 height 427
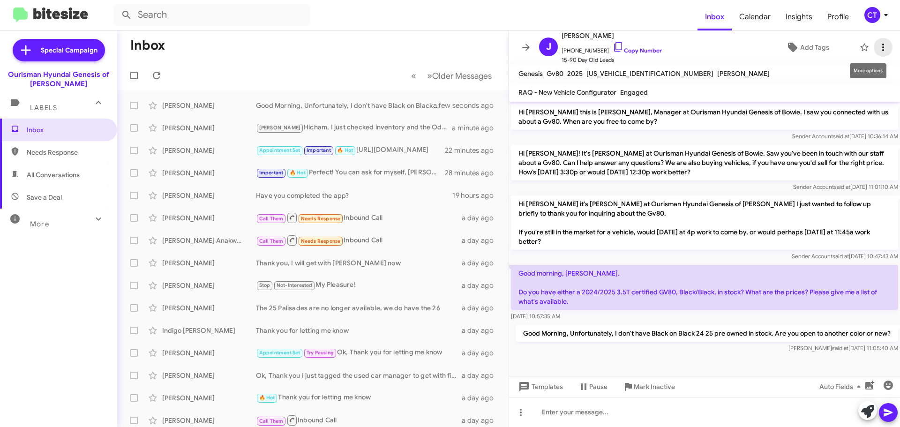
click at [883, 48] on icon at bounding box center [884, 48] width 2 height 8
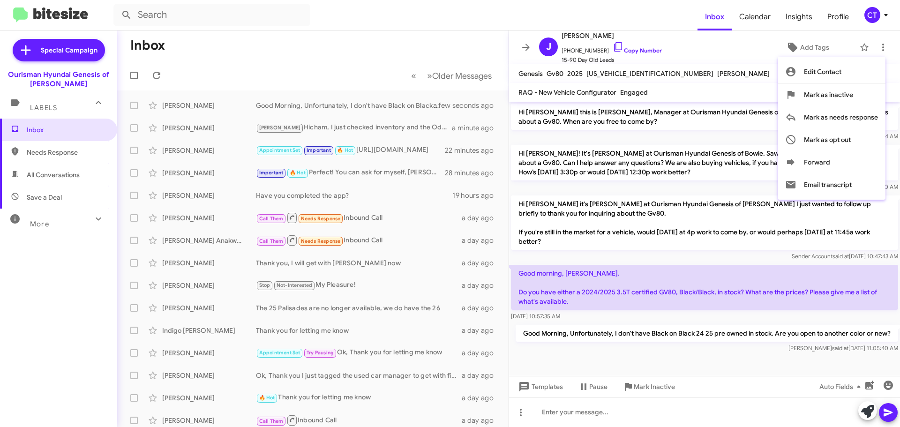
click at [340, 46] on div at bounding box center [450, 213] width 900 height 427
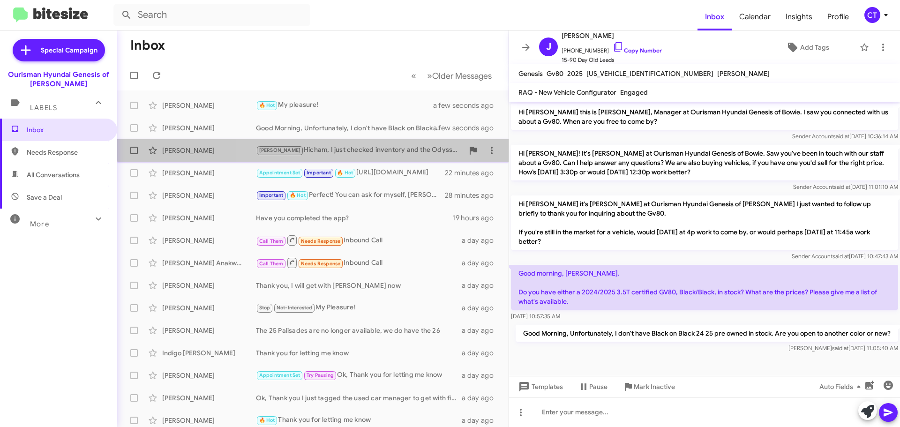
click at [316, 147] on div "[PERSON_NAME] [PERSON_NAME], I just checked inventory and the Odyssey is now so…" at bounding box center [360, 150] width 208 height 11
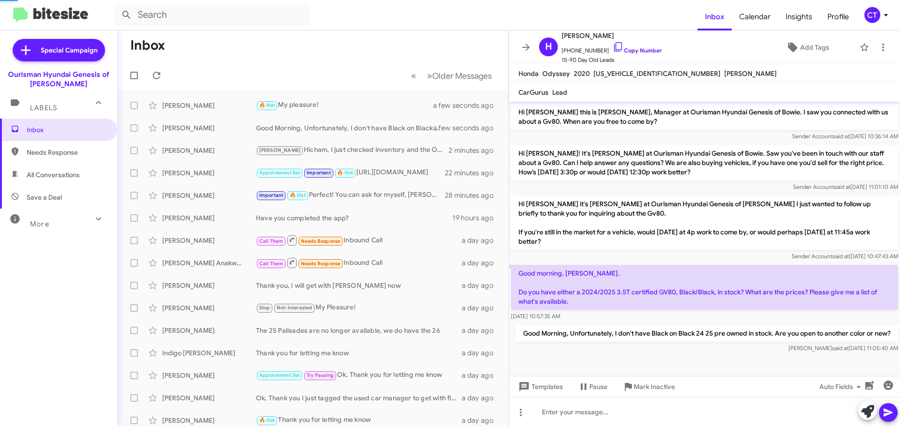
scroll to position [884, 0]
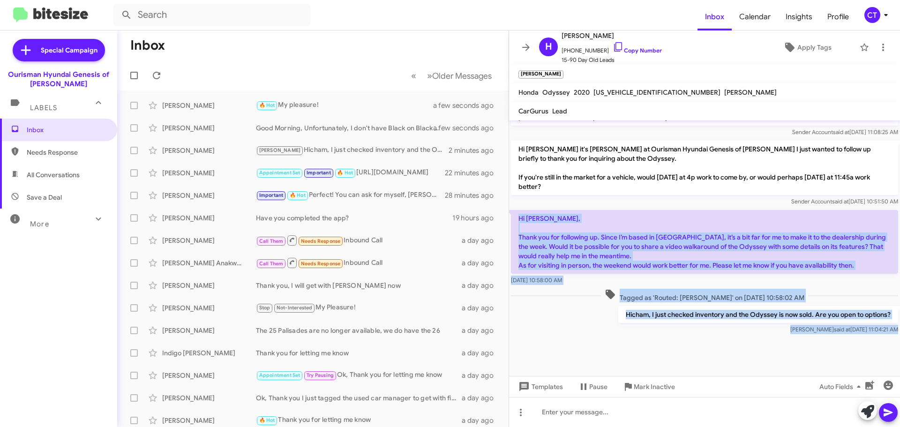
drag, startPoint x: 512, startPoint y: 217, endPoint x: 852, endPoint y: 340, distance: 361.5
click at [852, 340] on cdk-virtual-scroll-viewport "Hi [PERSON_NAME] this is [PERSON_NAME], Manager at Ourisman Hyundai Genesis of …" at bounding box center [704, 249] width 391 height 256
copy div "Hi [PERSON_NAME], Thank you for following up. Since I’m based in [GEOGRAPHIC_DA…"
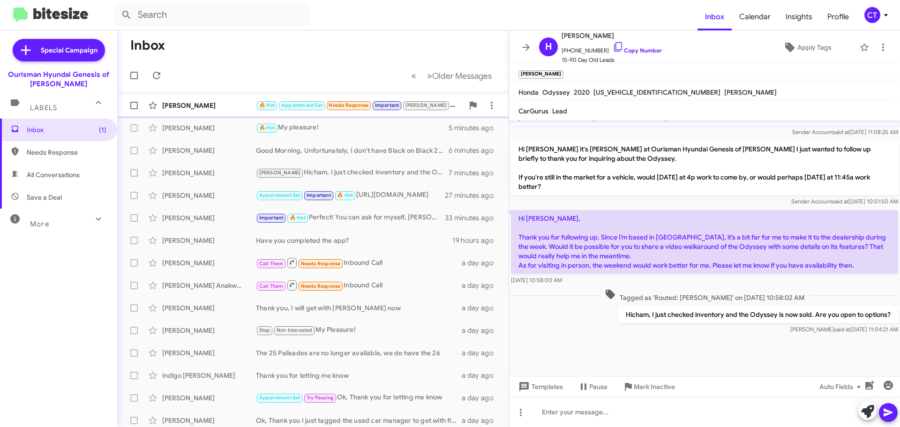
click at [198, 106] on div "[PERSON_NAME]" at bounding box center [209, 105] width 94 height 9
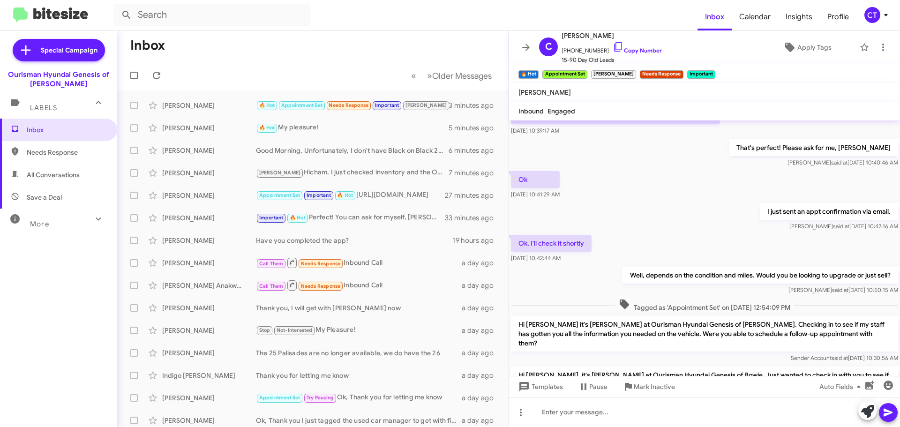
scroll to position [472, 0]
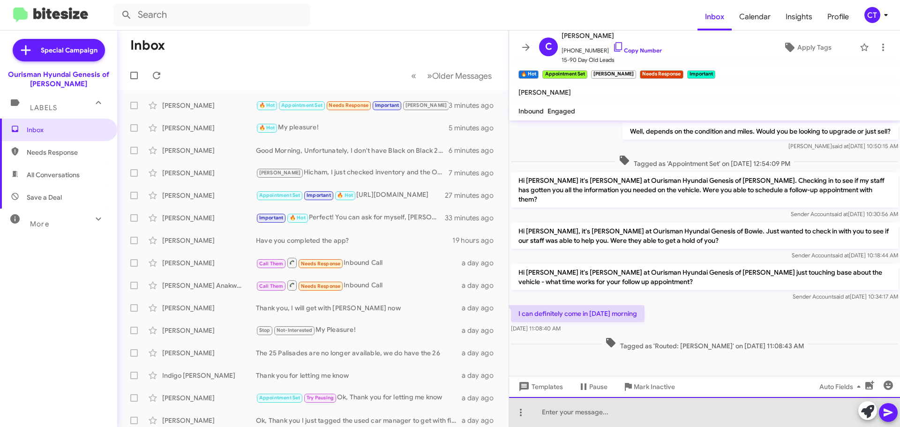
click at [586, 413] on div at bounding box center [704, 412] width 391 height 30
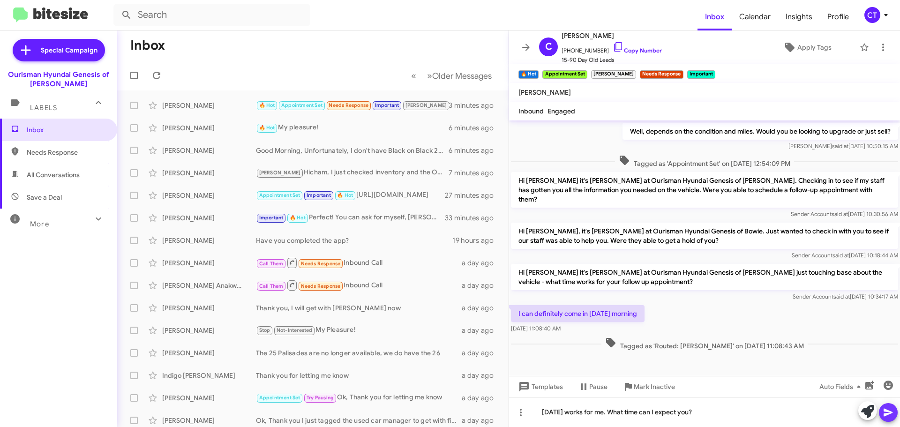
click at [890, 417] on icon at bounding box center [888, 412] width 11 height 11
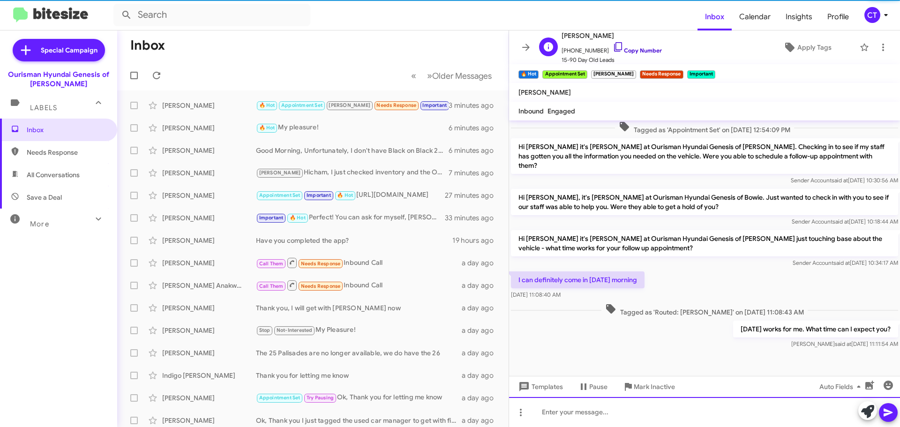
scroll to position [507, 0]
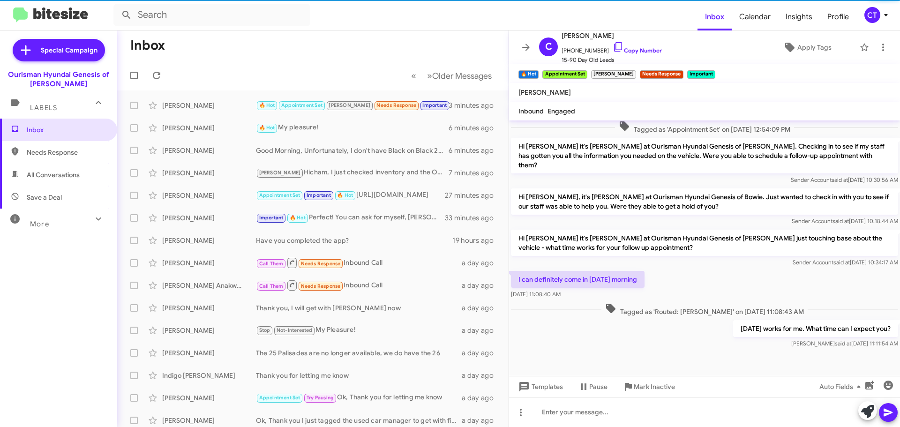
drag, startPoint x: 607, startPoint y: 45, endPoint x: 503, endPoint y: 103, distance: 119.3
click at [613, 45] on icon at bounding box center [618, 46] width 11 height 11
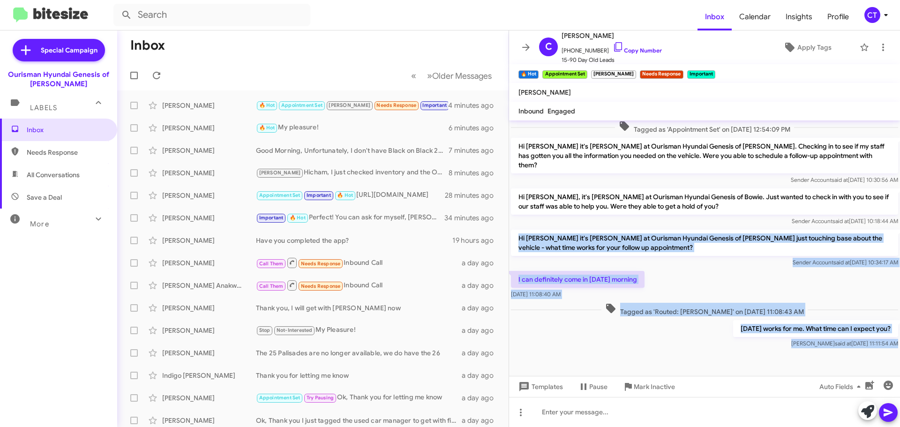
drag, startPoint x: 516, startPoint y: 215, endPoint x: 800, endPoint y: 340, distance: 310.1
click at [800, 340] on cdk-virtual-scroll-viewport "Hi [PERSON_NAME] this is [PERSON_NAME], Manager at Ourisman Hyundai Genesis of …" at bounding box center [704, 249] width 391 height 256
copy div "Hi [PERSON_NAME] it's [PERSON_NAME] at Ourisman Hyundai Genesis of [PERSON_NAME…"
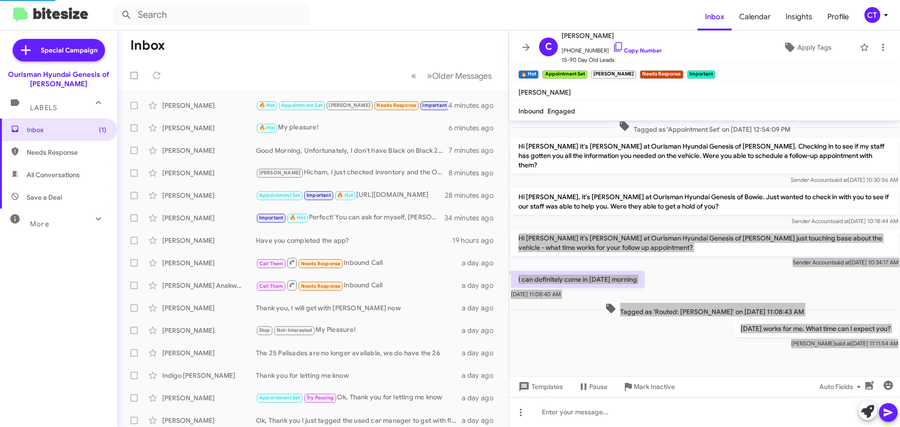
scroll to position [0, 0]
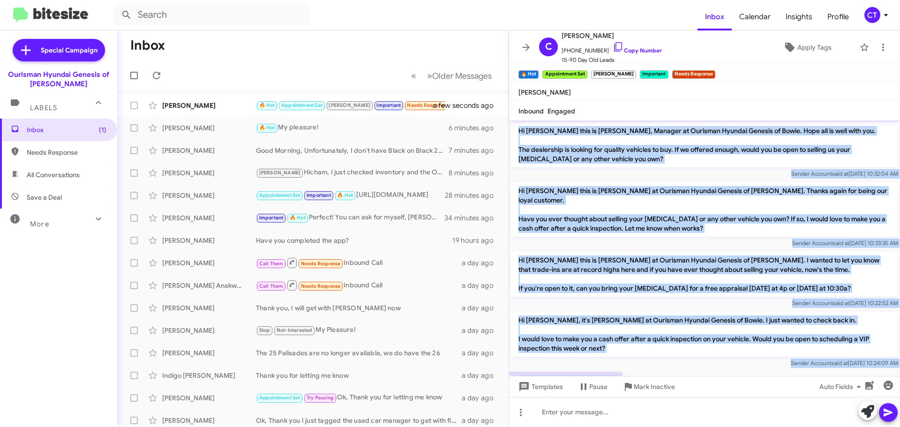
click at [585, 310] on div "Hi [PERSON_NAME], it's [PERSON_NAME] at Ourisman Hyundai Genesis of Bowie. I ju…" at bounding box center [704, 340] width 391 height 60
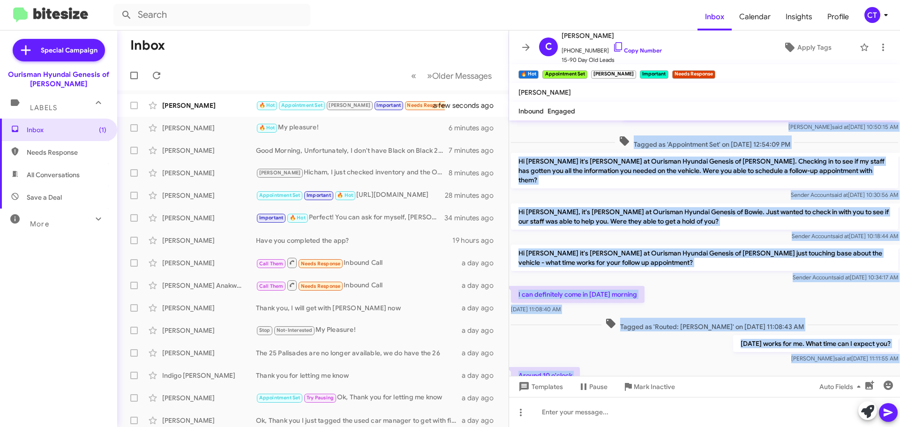
scroll to position [541, 0]
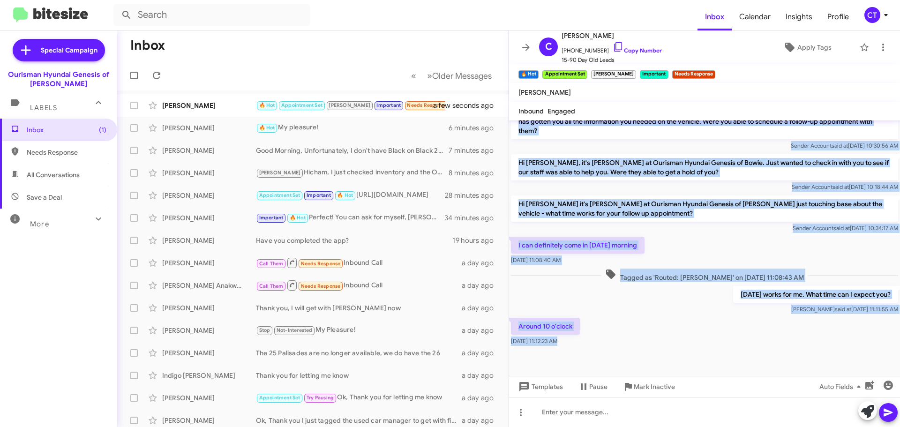
click at [625, 348] on div at bounding box center [704, 371] width 391 height 47
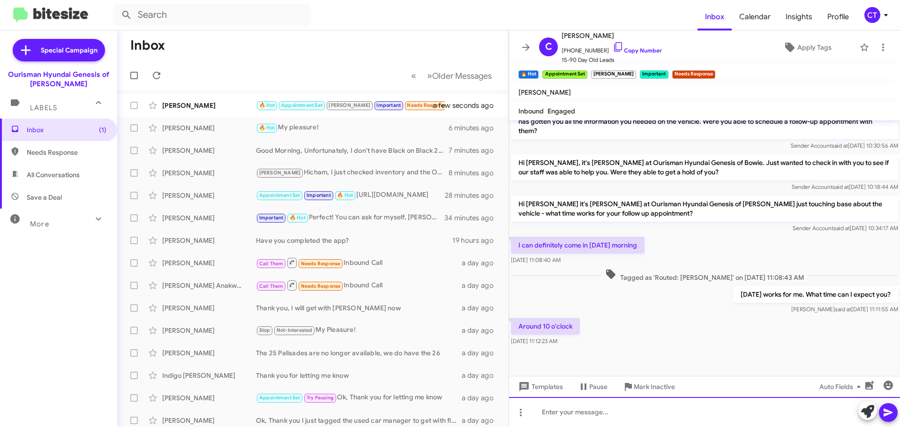
click at [564, 420] on div at bounding box center [704, 412] width 391 height 30
click at [538, 414] on div "[PERSON_NAME] [STREET_ADDRESS][PERSON_NAME]" at bounding box center [704, 412] width 391 height 30
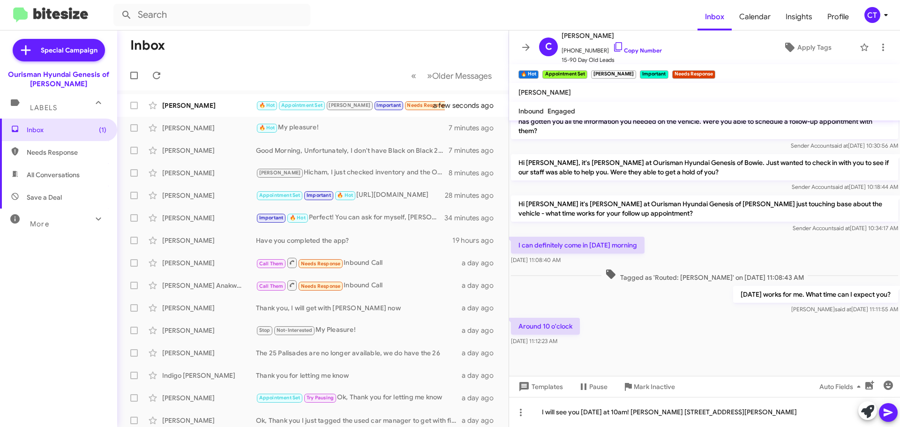
click at [892, 411] on icon at bounding box center [888, 412] width 11 height 11
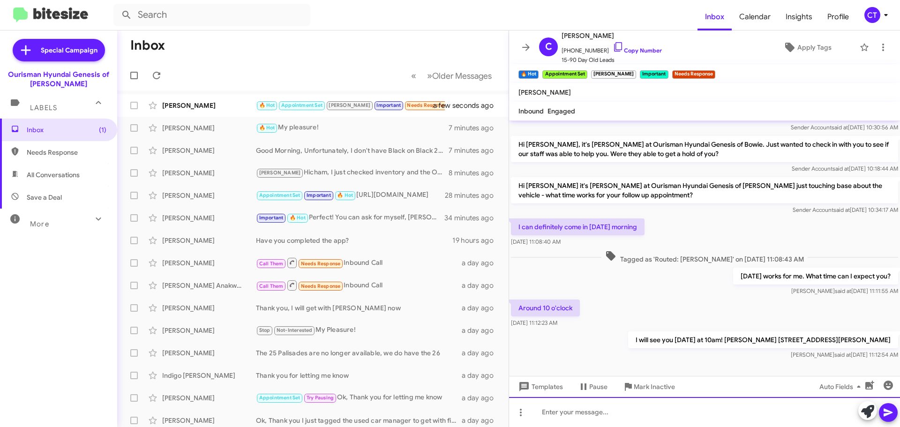
scroll to position [575, 0]
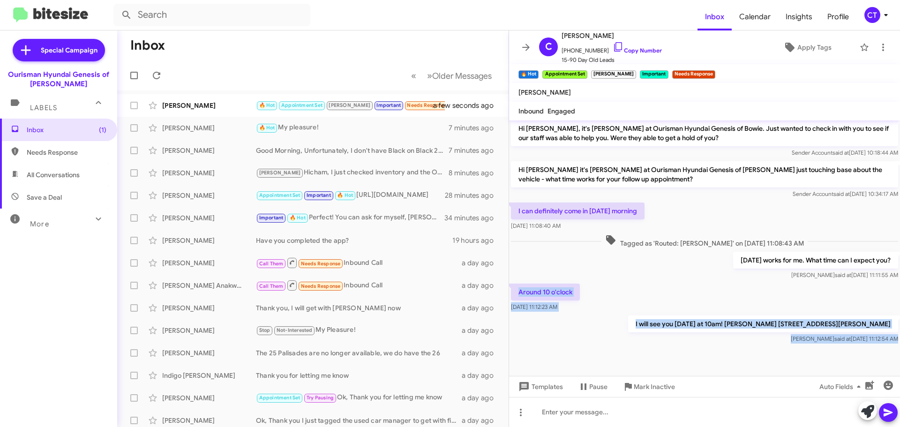
drag, startPoint x: 518, startPoint y: 268, endPoint x: 844, endPoint y: 331, distance: 331.9
click at [844, 331] on cdk-virtual-scroll-viewport "Hi [PERSON_NAME] this is [PERSON_NAME], Manager at Ourisman Hyundai Genesis of …" at bounding box center [704, 249] width 391 height 256
copy div "Around 10 o'clock [DATE] 11:12:23 AM I will see you [DATE] at 10am! [PERSON_NAM…"
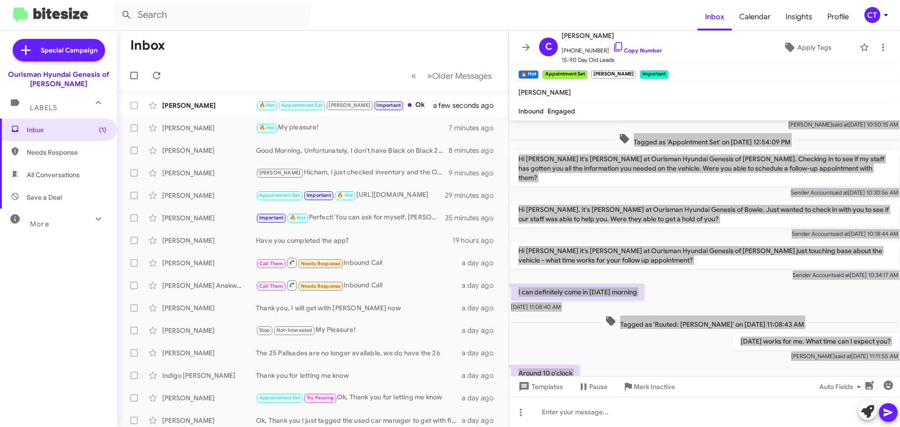
scroll to position [344, 0]
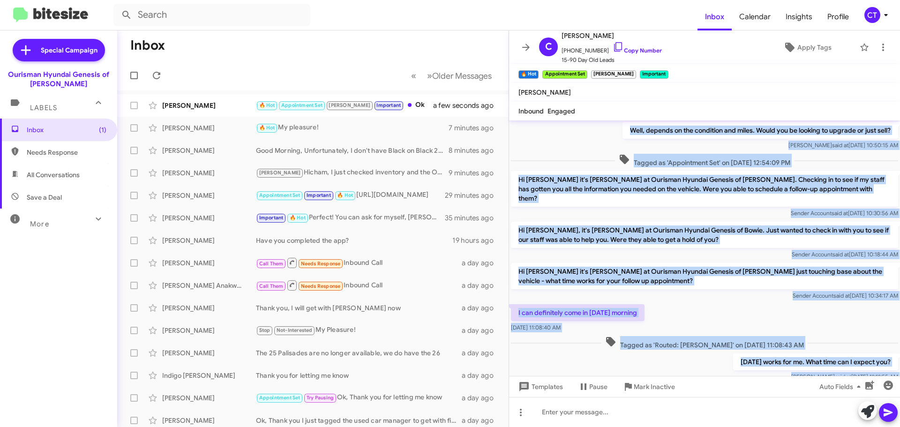
drag, startPoint x: 665, startPoint y: 309, endPoint x: 657, endPoint y: 312, distance: 8.0
click at [665, 309] on div "I can definitely come in [DATE] morning [DATE] 11:08:40 AM" at bounding box center [704, 318] width 391 height 32
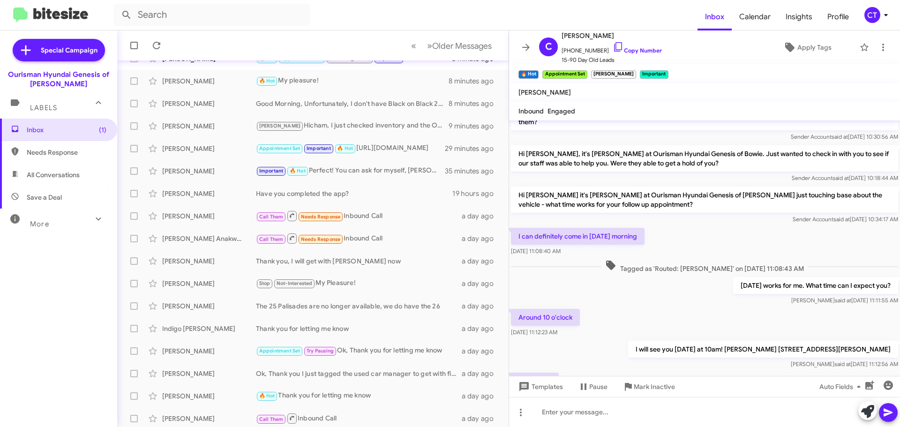
scroll to position [484, 0]
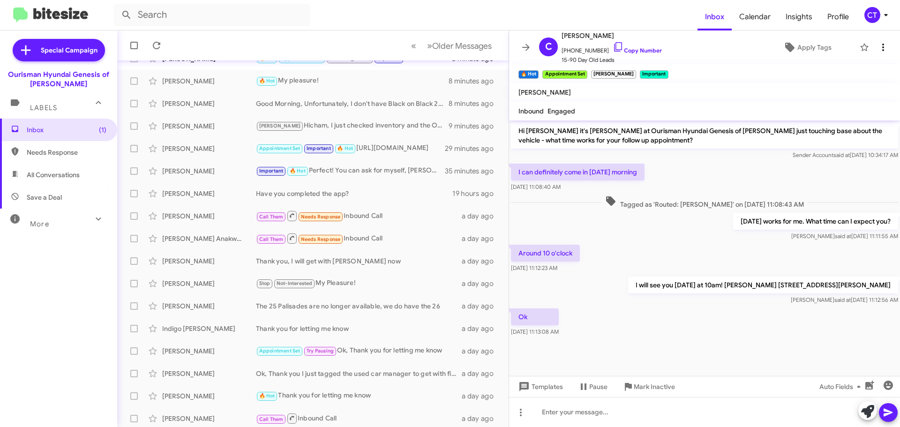
click at [878, 48] on icon at bounding box center [883, 47] width 11 height 11
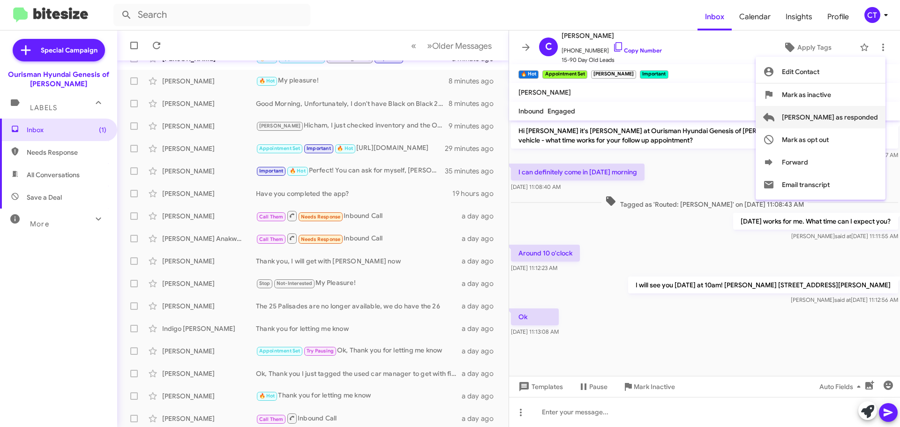
click at [856, 113] on span "[PERSON_NAME] as responded" at bounding box center [830, 117] width 96 height 23
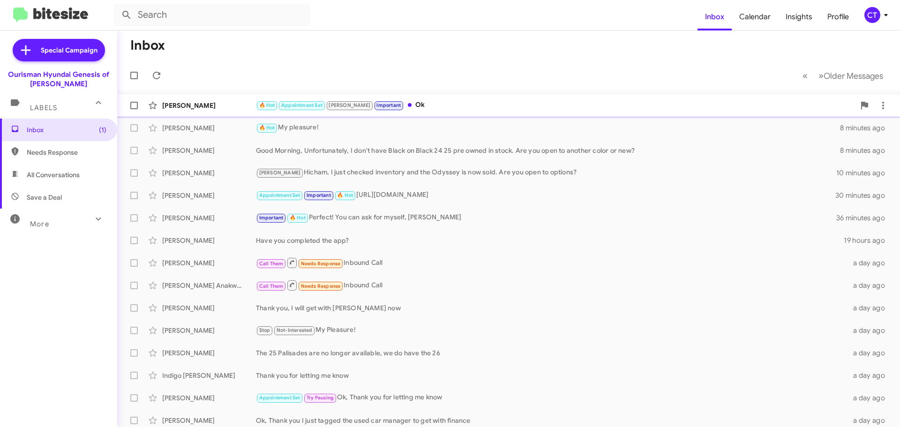
click at [434, 105] on div "🔥 Hot Appointment Set [PERSON_NAME] Important Ok" at bounding box center [555, 105] width 599 height 11
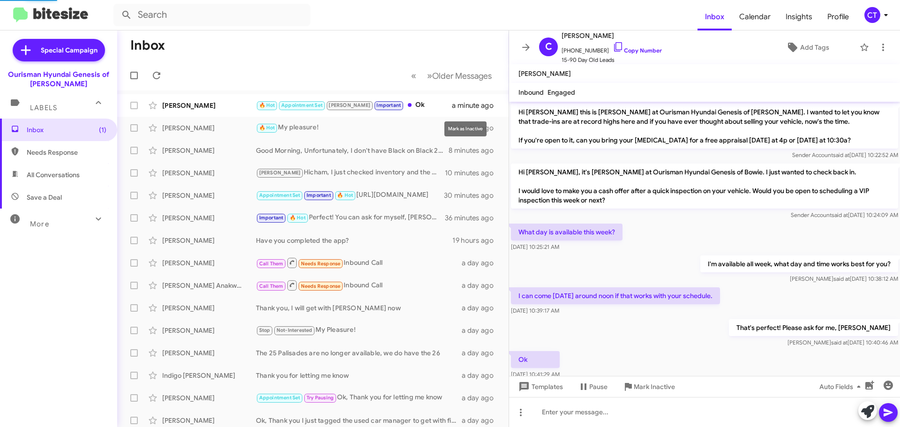
scroll to position [466, 0]
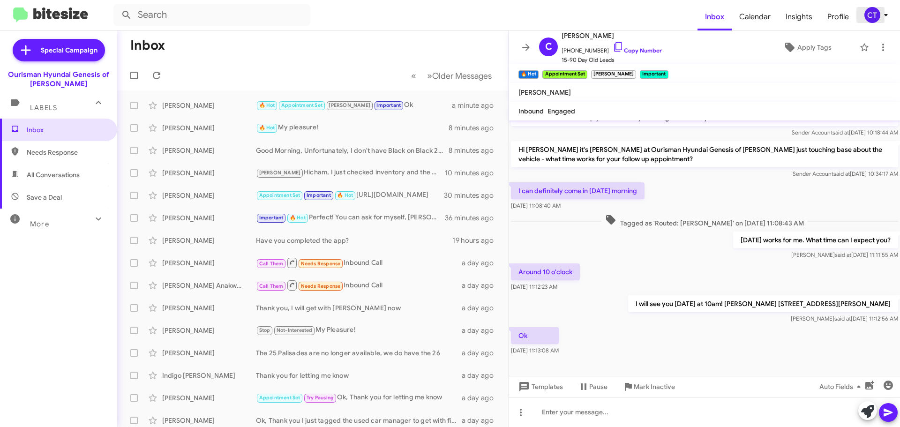
click at [878, 15] on div "CT" at bounding box center [873, 15] width 16 height 16
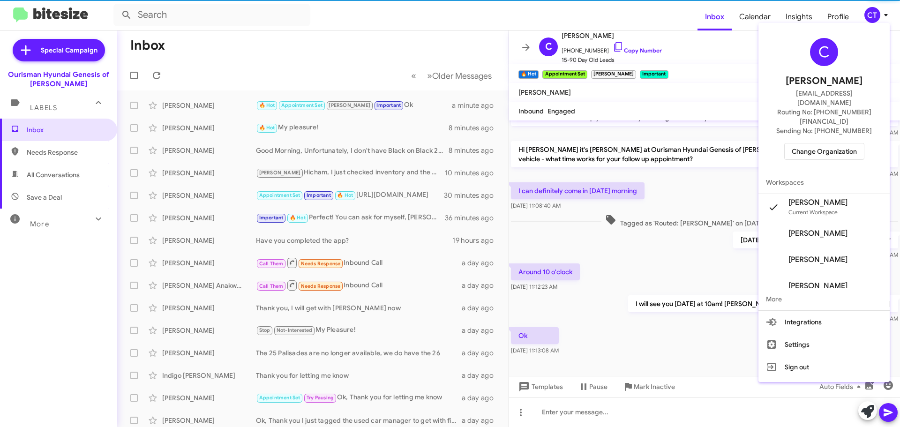
click at [831, 124] on div "C Ciara Taylor ctaylor@ourismancars.com Routing No: +1 (301) 390-0880 Sending N…" at bounding box center [824, 99] width 131 height 144
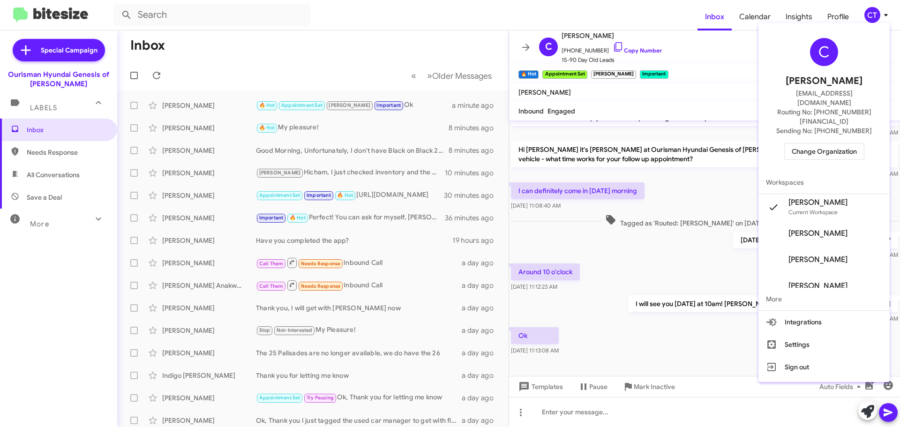
click at [810, 144] on span "Change Organization" at bounding box center [824, 152] width 65 height 16
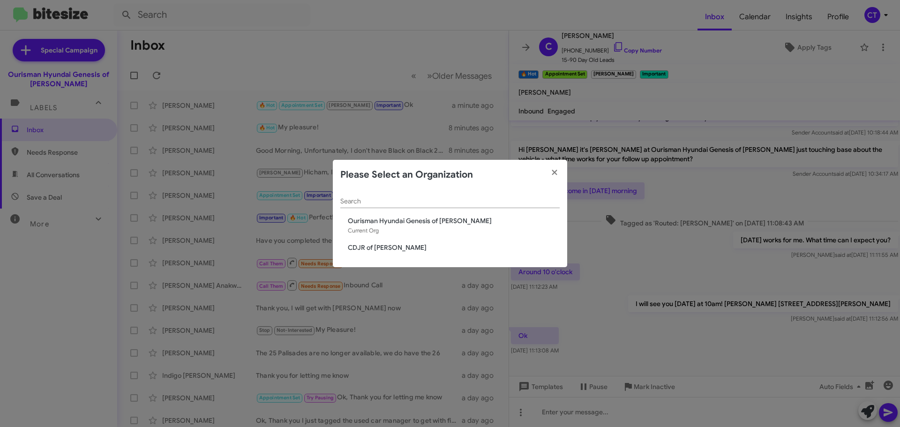
click at [378, 245] on span "CDJR of [PERSON_NAME]" at bounding box center [454, 247] width 212 height 9
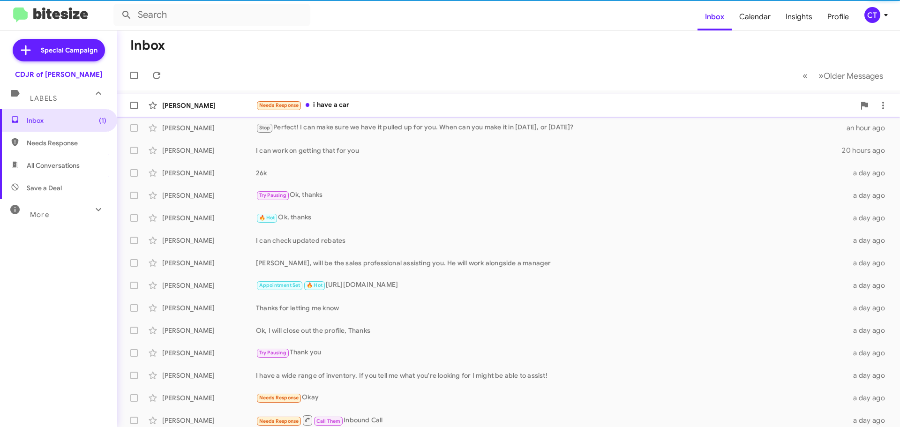
click at [395, 105] on div "Needs Response i have a car" at bounding box center [555, 105] width 599 height 11
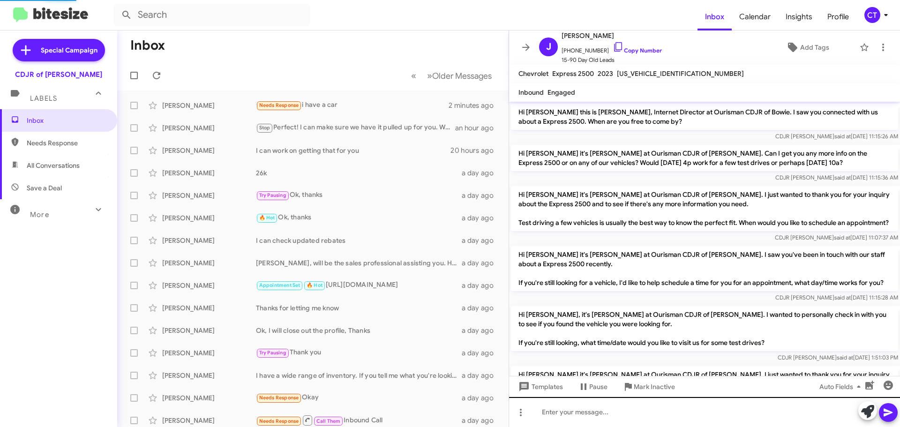
scroll to position [742, 0]
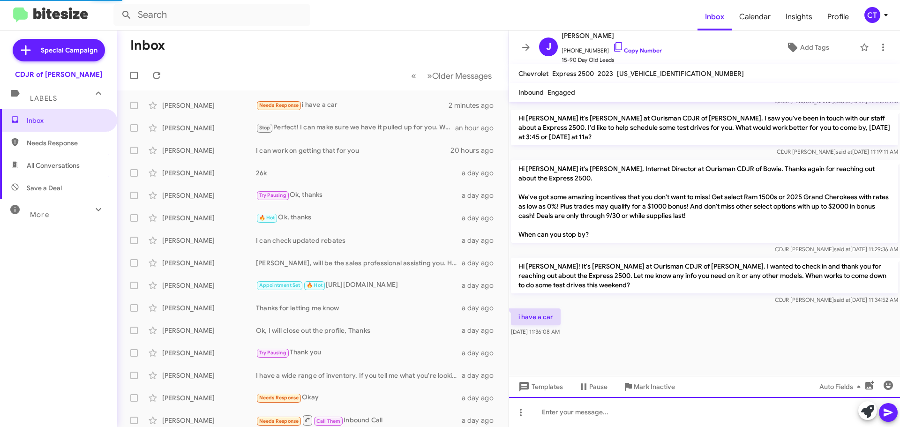
click at [614, 414] on div at bounding box center [704, 412] width 391 height 30
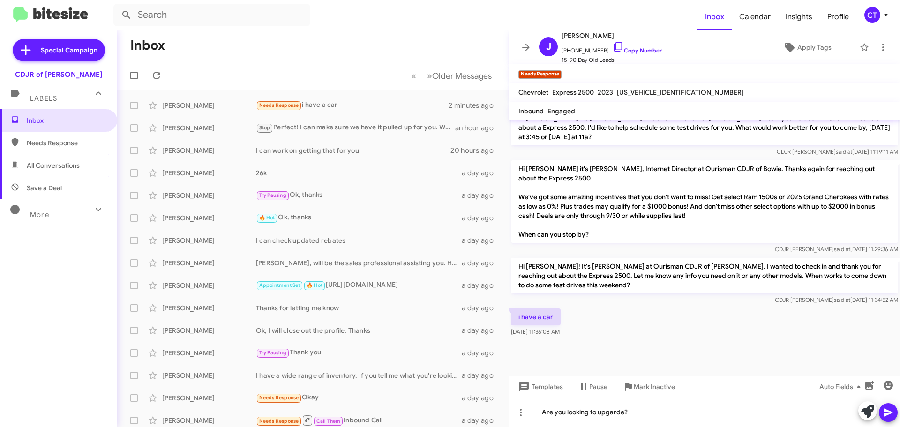
click at [890, 410] on icon at bounding box center [888, 412] width 11 height 11
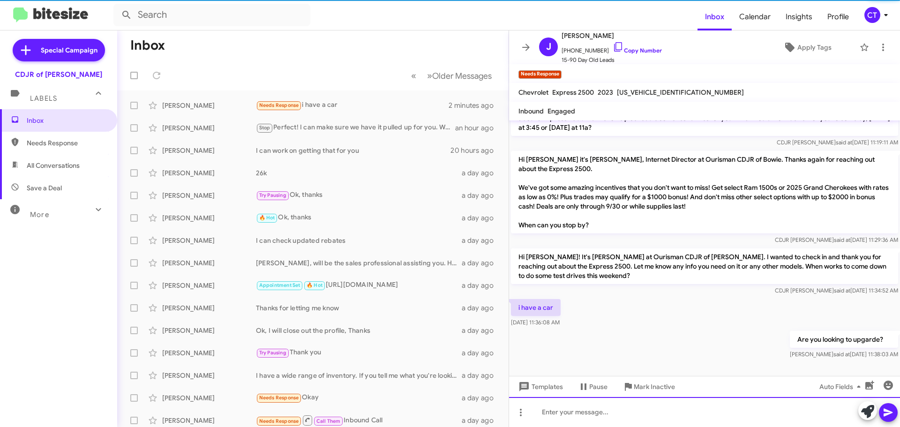
scroll to position [0, 0]
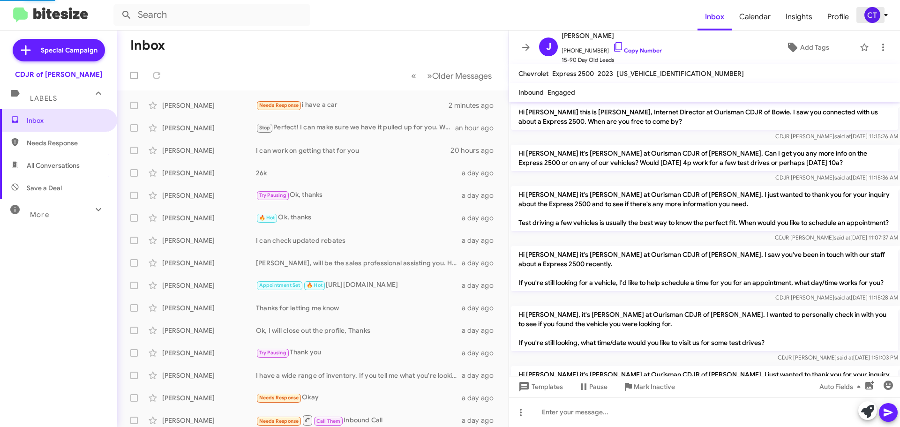
click at [881, 15] on icon at bounding box center [886, 14] width 11 height 11
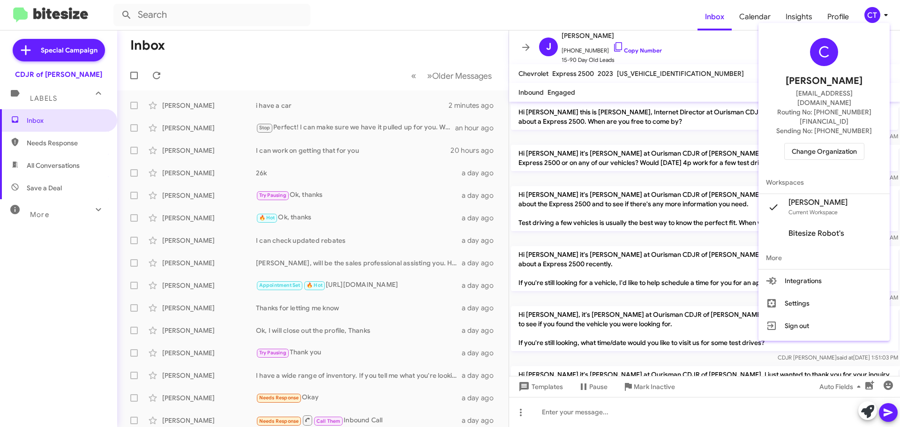
click at [831, 144] on span "Change Organization" at bounding box center [824, 152] width 65 height 16
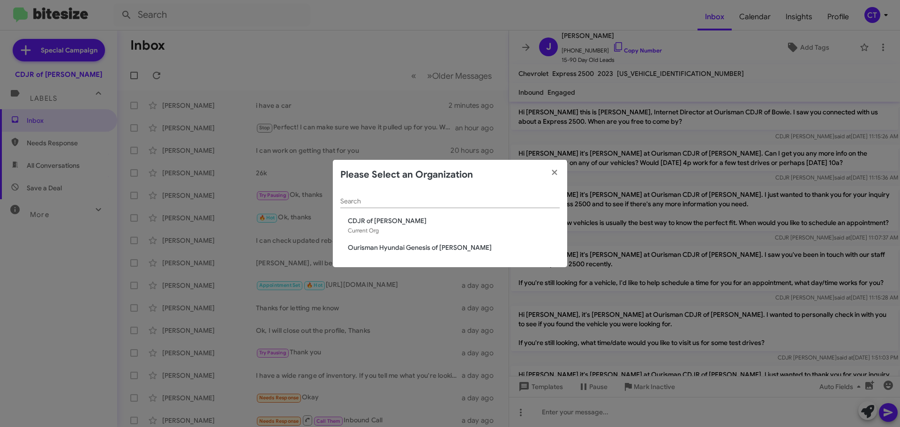
click at [431, 249] on span "Ourisman Hyundai Genesis of [PERSON_NAME]" at bounding box center [454, 247] width 212 height 9
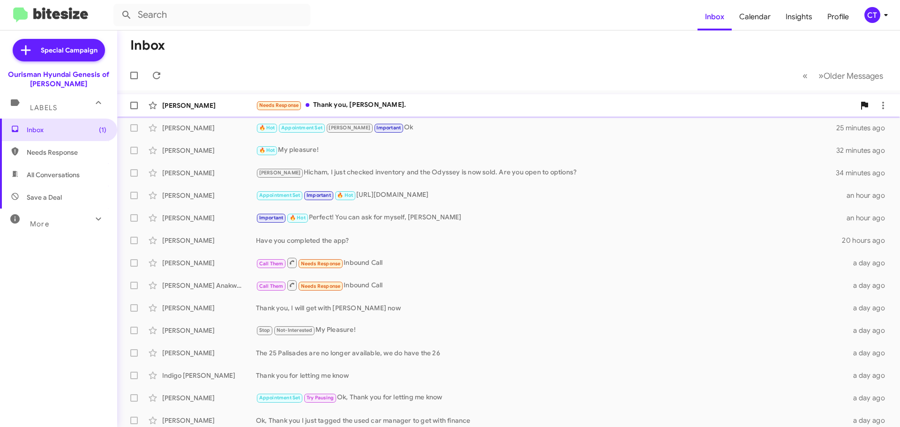
drag, startPoint x: 470, startPoint y: 109, endPoint x: 466, endPoint y: 113, distance: 5.6
click at [470, 109] on div "Needs Response Thank you, [PERSON_NAME]." at bounding box center [555, 105] width 599 height 11
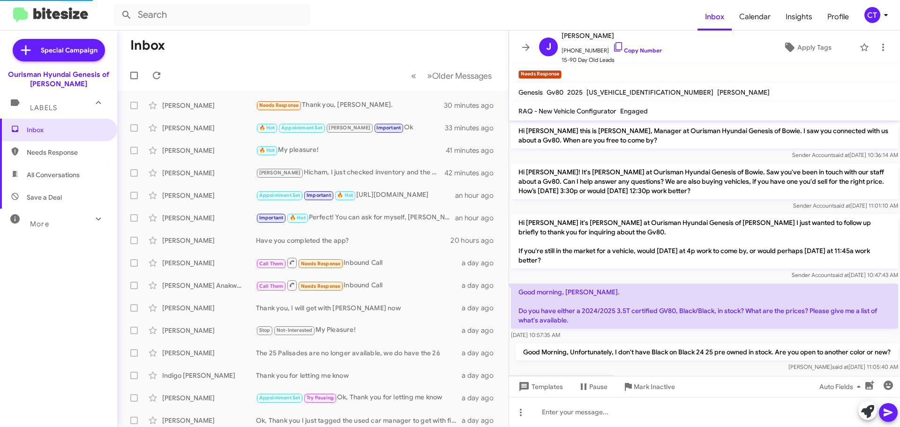
scroll to position [34, 0]
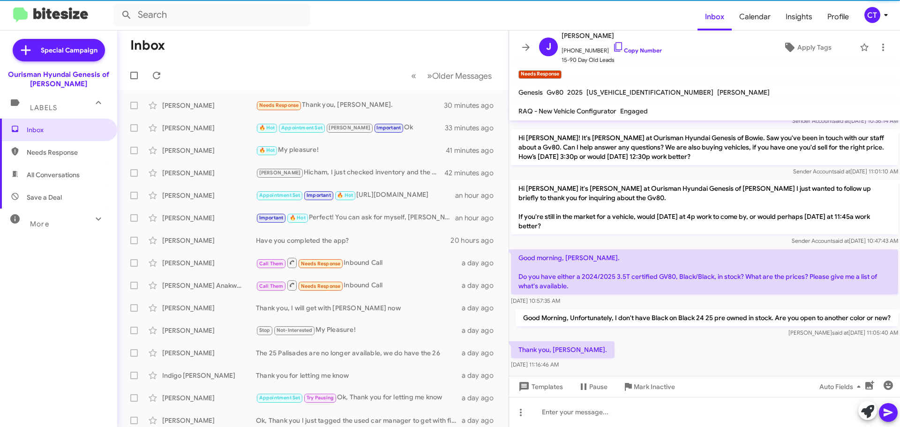
click at [875, 13] on div "CT" at bounding box center [873, 15] width 16 height 16
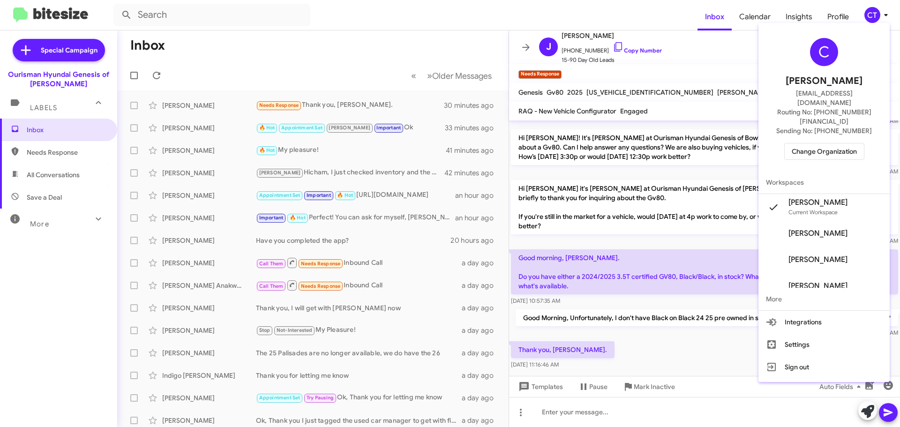
click at [370, 101] on div at bounding box center [450, 213] width 900 height 427
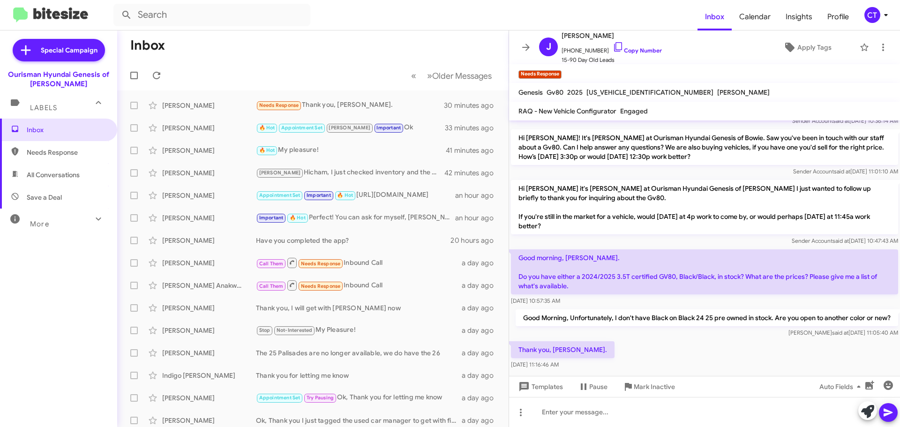
click at [883, 24] on mat-toolbar "Inbox Calendar Insights Profile CT" at bounding box center [450, 15] width 900 height 30
click at [881, 20] on icon at bounding box center [886, 14] width 11 height 11
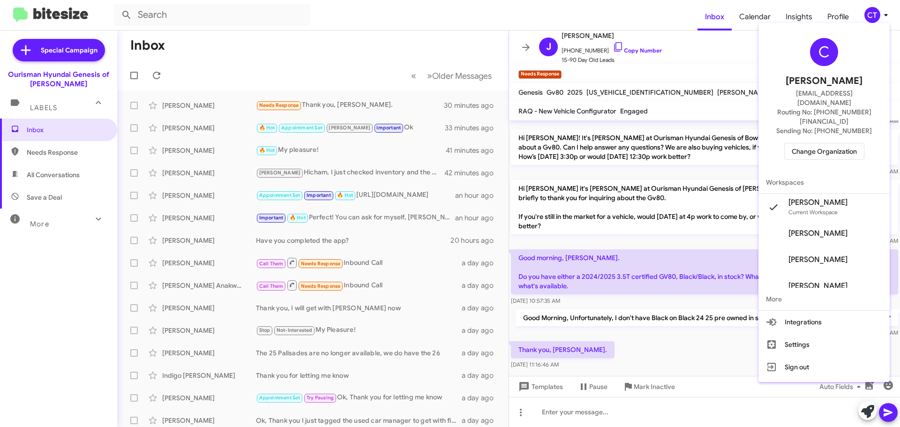
click at [818, 144] on span "Change Organization" at bounding box center [824, 152] width 65 height 16
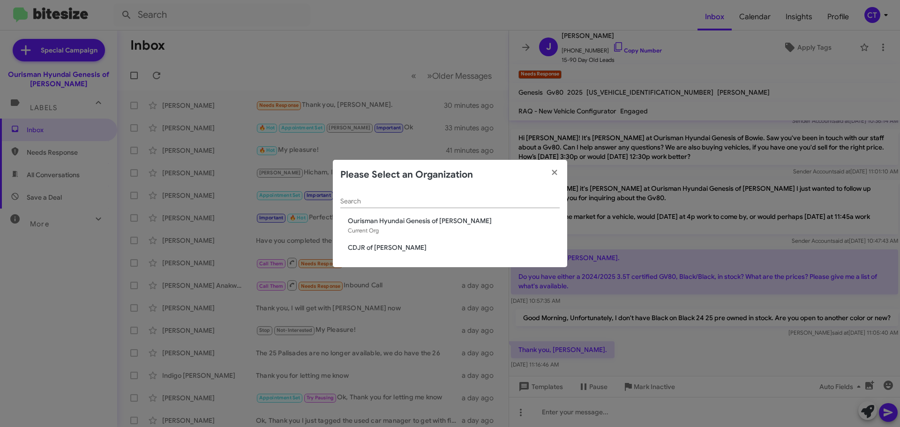
click at [354, 244] on span "CDJR of [PERSON_NAME]" at bounding box center [454, 247] width 212 height 9
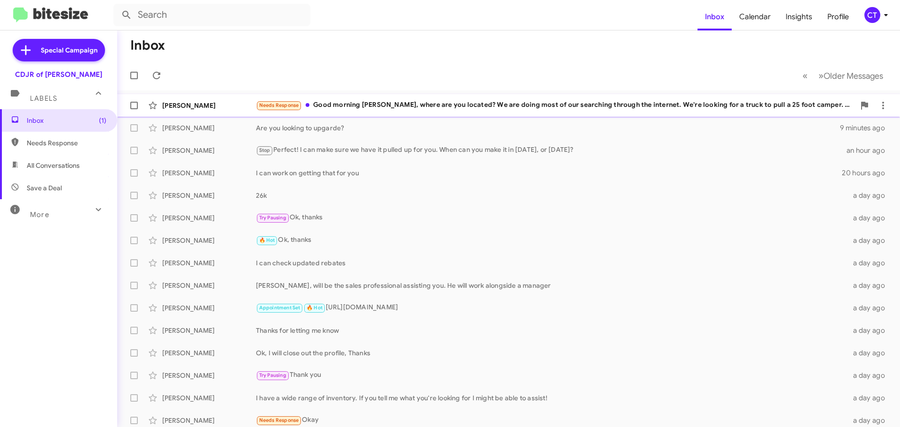
drag, startPoint x: 439, startPoint y: 113, endPoint x: 431, endPoint y: 116, distance: 8.2
click at [439, 113] on div "[PERSON_NAME] Needs Response Good morning [PERSON_NAME], where are you located?…" at bounding box center [509, 105] width 768 height 19
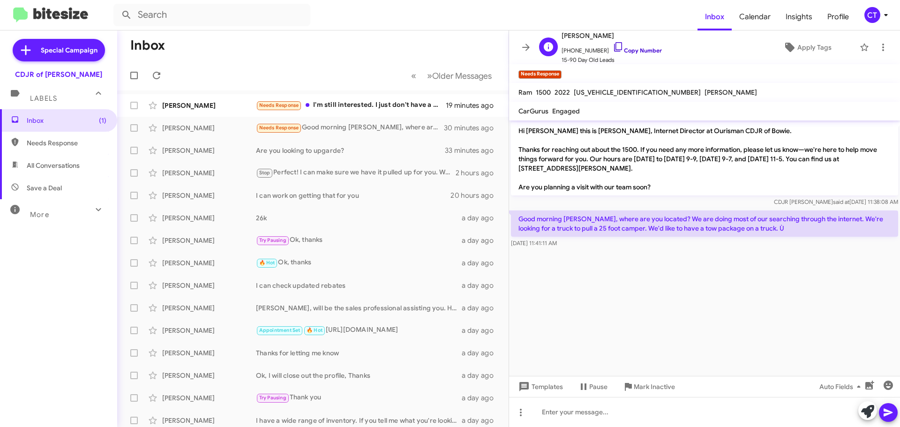
click at [613, 46] on icon at bounding box center [618, 46] width 11 height 11
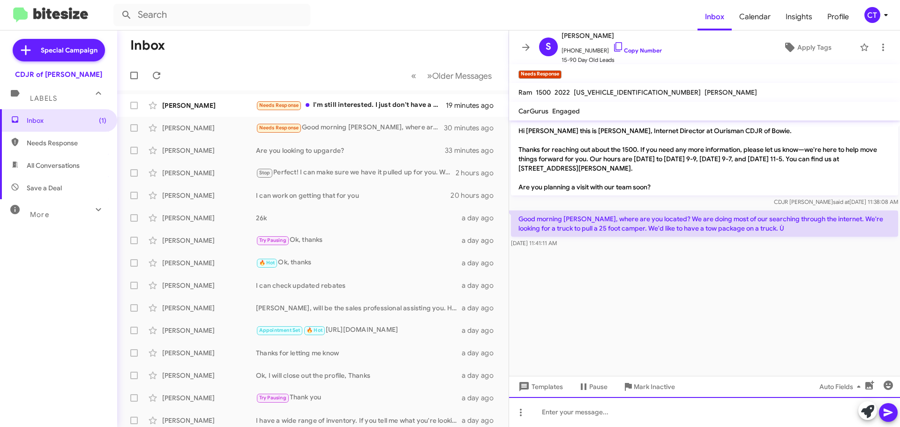
click at [615, 418] on div at bounding box center [704, 412] width 391 height 30
click at [719, 414] on div "We're located at Ourisman CDJR of Bowie 2406Robert CRain Hwy Bowie MD" at bounding box center [704, 412] width 391 height 30
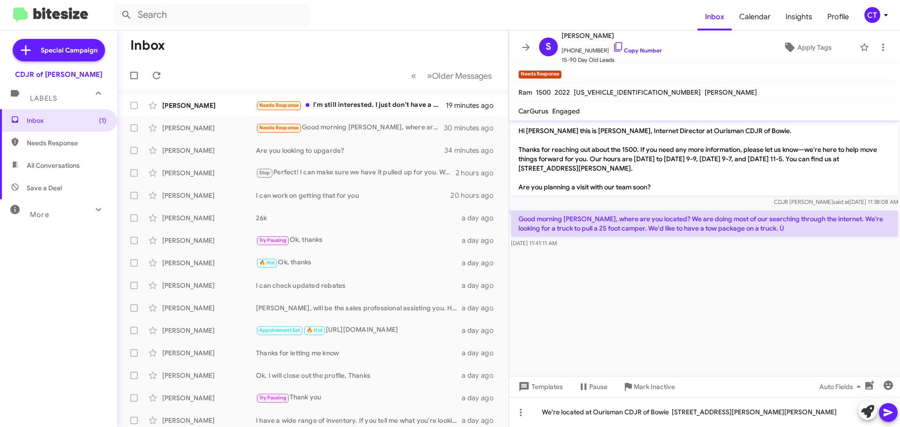
click at [896, 416] on button at bounding box center [888, 412] width 19 height 19
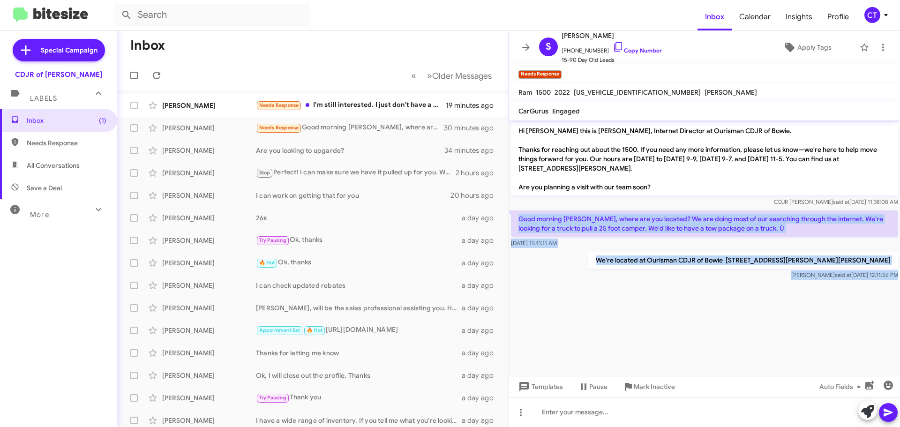
drag, startPoint x: 519, startPoint y: 214, endPoint x: 674, endPoint y: 290, distance: 172.6
click at [674, 290] on cdk-virtual-scroll-viewport "Hi Sandra this is Ciara Taylor, Internet Director at Ourisman CDJR of Bowie. Th…" at bounding box center [704, 249] width 391 height 256
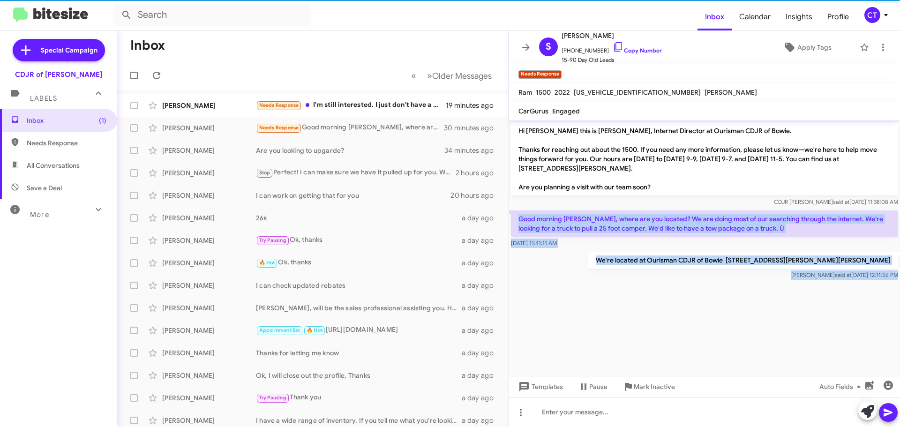
copy div "Good morning Ciara, where are you located? We are doing most of our searching t…"
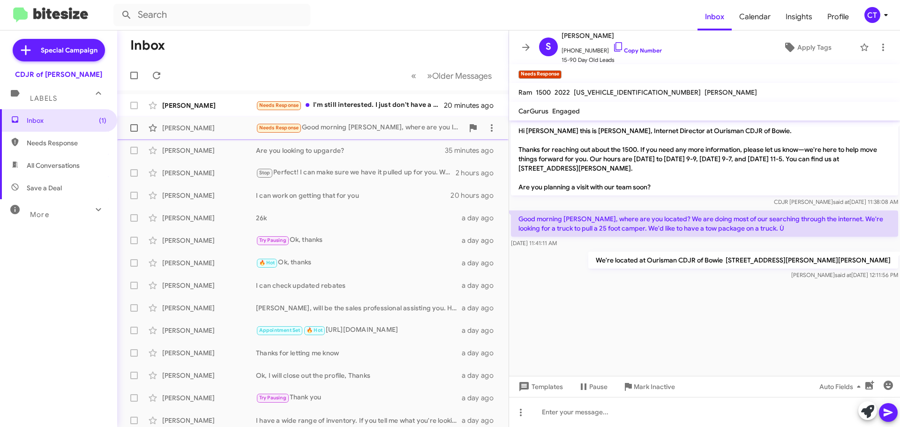
drag, startPoint x: 369, startPoint y: 107, endPoint x: 353, endPoint y: 118, distance: 18.9
click at [368, 107] on div "Needs Response I'm still interested. I just don't have a way to buy car insuran…" at bounding box center [350, 105] width 189 height 11
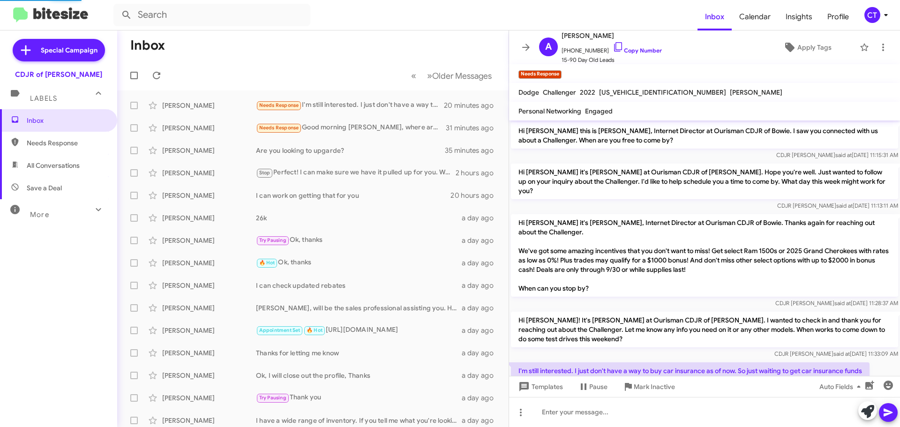
scroll to position [19, 0]
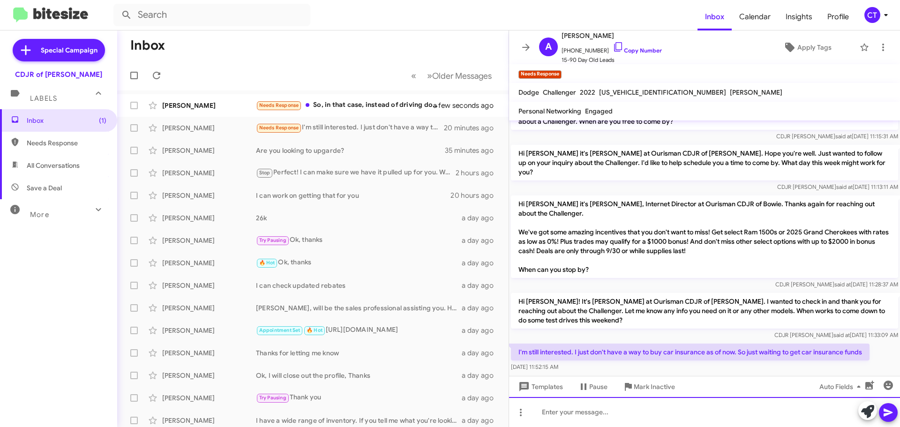
click at [695, 411] on div at bounding box center [704, 412] width 391 height 30
click at [552, 412] on div "Ok,keep me posted" at bounding box center [704, 412] width 391 height 30
click at [551, 413] on div "Ok,keep me posted" at bounding box center [704, 412] width 391 height 30
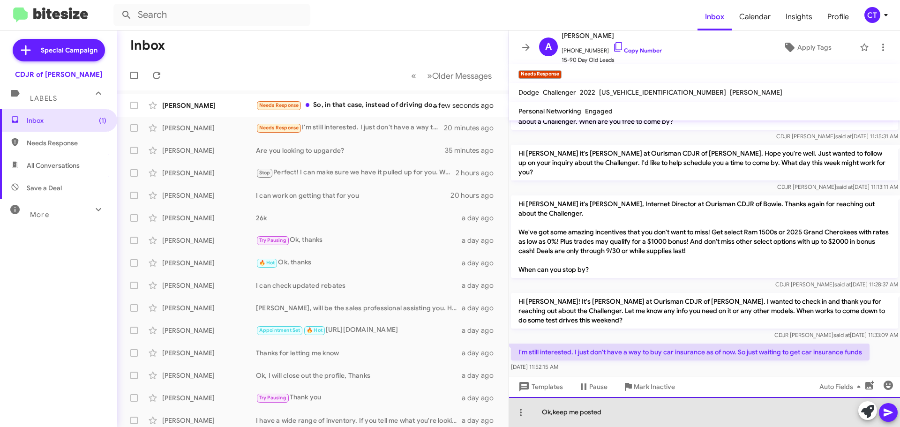
click at [553, 413] on div "Ok,keep me posted" at bounding box center [704, 412] width 391 height 30
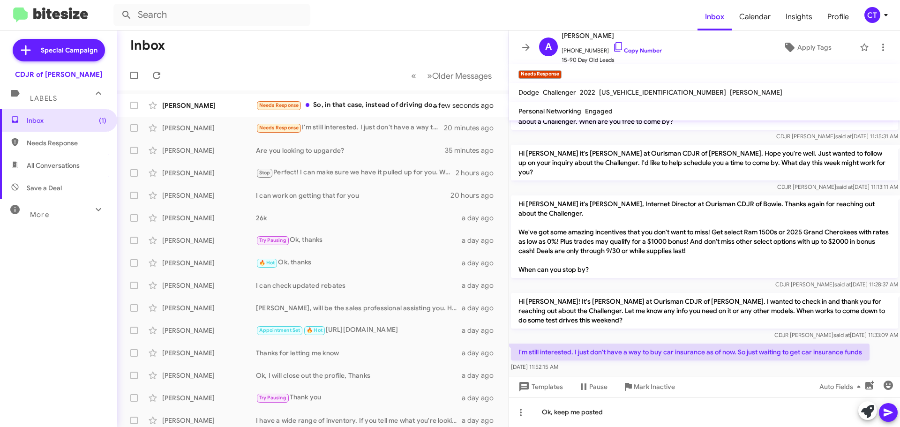
click at [891, 414] on icon at bounding box center [888, 412] width 11 height 11
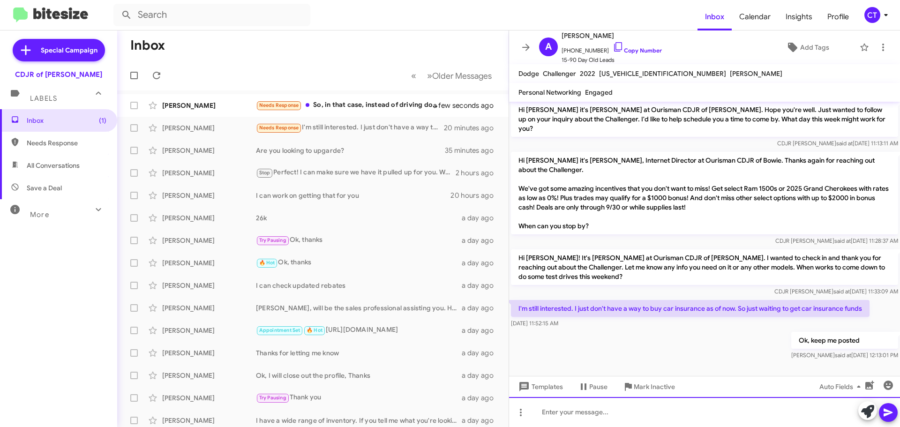
scroll to position [34, 0]
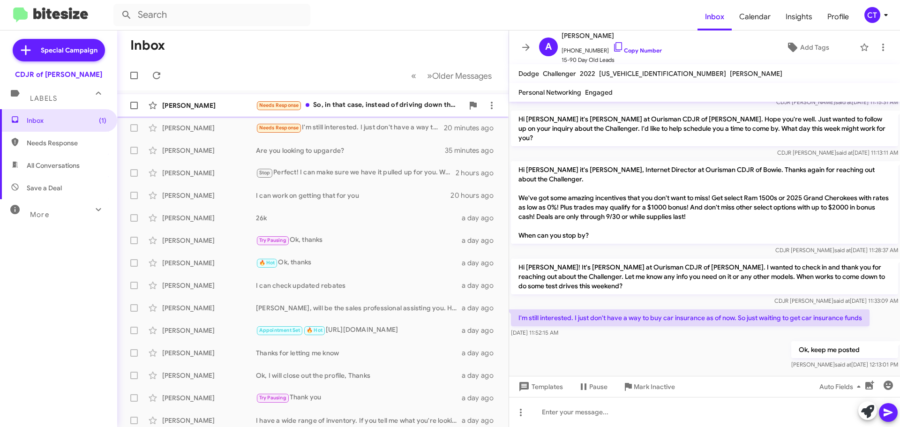
click at [340, 106] on div "Needs Response So, in that case, instead of driving down there, just to see the…" at bounding box center [360, 105] width 208 height 11
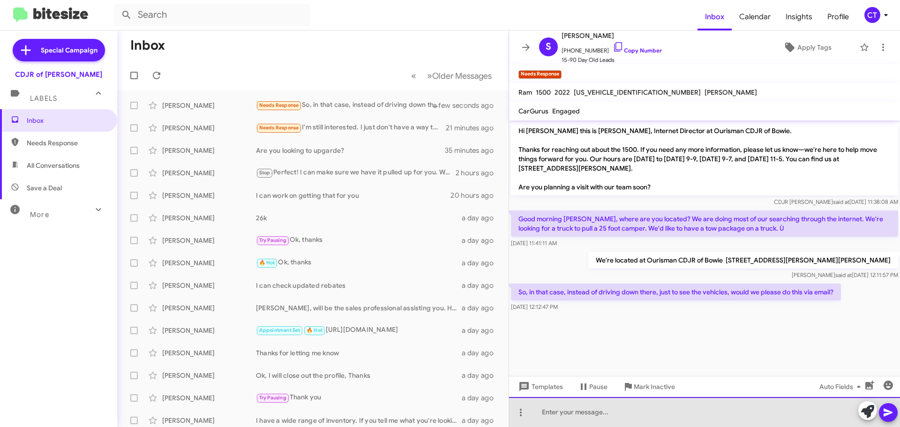
click at [556, 420] on div at bounding box center [704, 412] width 391 height 30
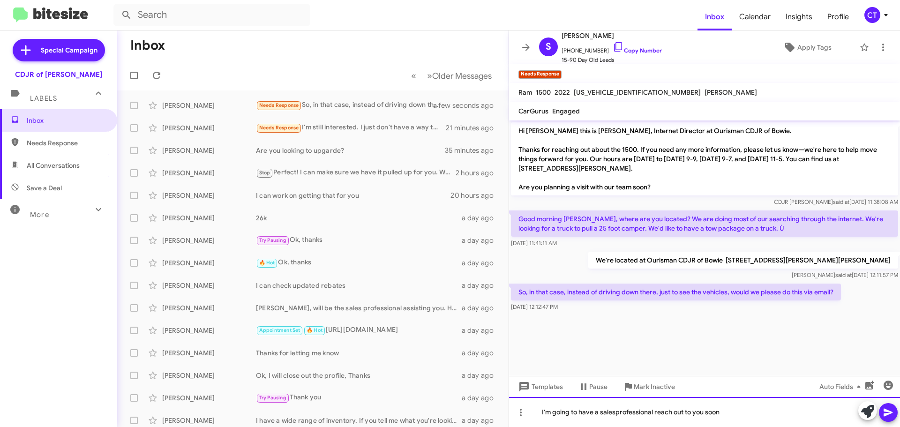
click at [614, 411] on div "I'm going to have a salesprofessional reach out to you soon" at bounding box center [704, 412] width 391 height 30
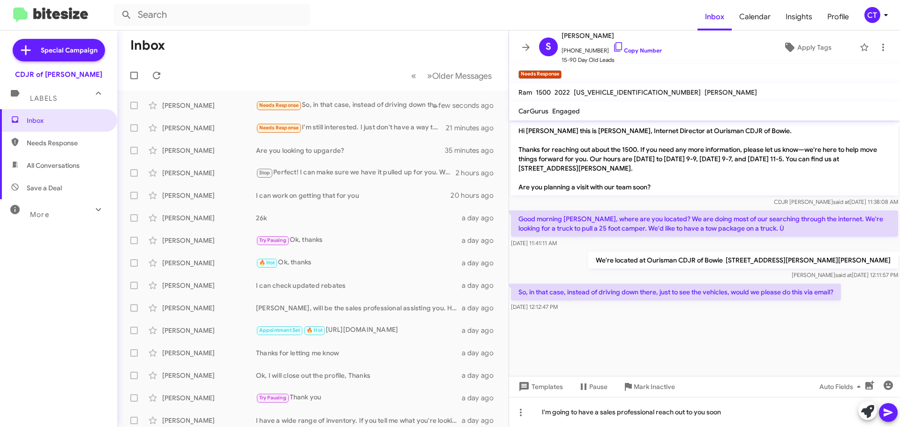
drag, startPoint x: 886, startPoint y: 413, endPoint x: 882, endPoint y: 409, distance: 5.6
click at [886, 413] on icon at bounding box center [888, 412] width 11 height 11
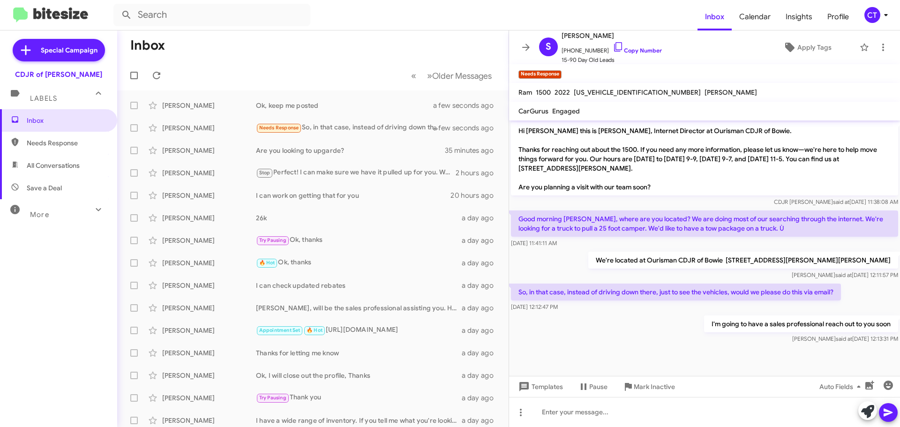
click at [876, 15] on div "CT" at bounding box center [873, 15] width 16 height 16
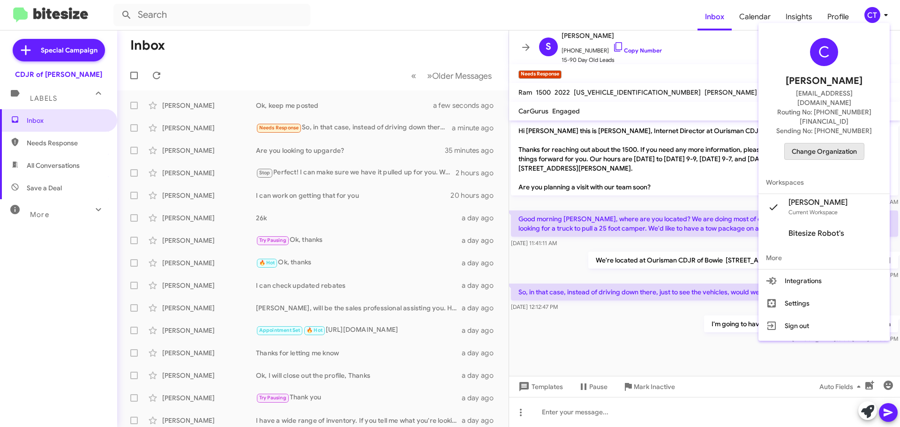
click at [816, 144] on span "Change Organization" at bounding box center [824, 152] width 65 height 16
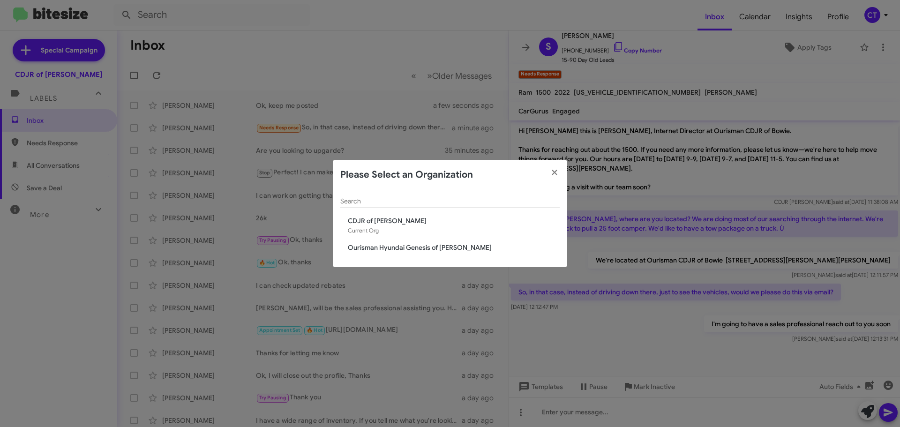
click at [375, 247] on span "Ourisman Hyundai Genesis of [PERSON_NAME]" at bounding box center [454, 247] width 212 height 9
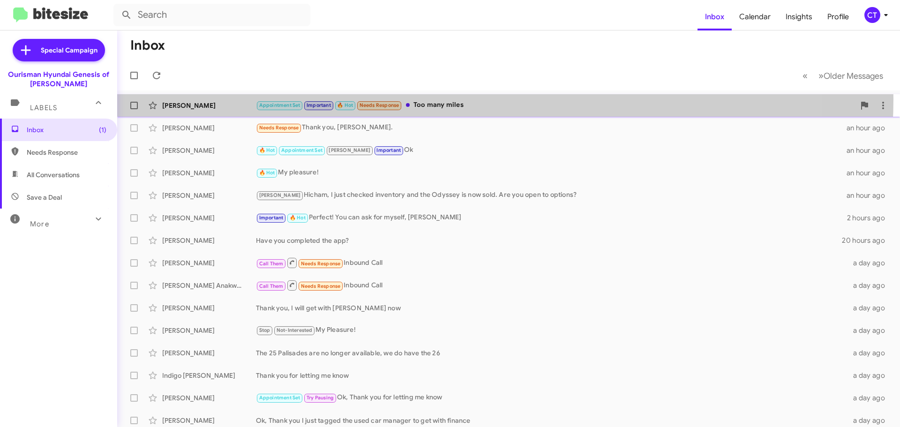
click at [441, 101] on div "[PERSON_NAME] Appointment Set Important 🔥 Hot Needs Response Too many miles 2 m…" at bounding box center [509, 105] width 768 height 19
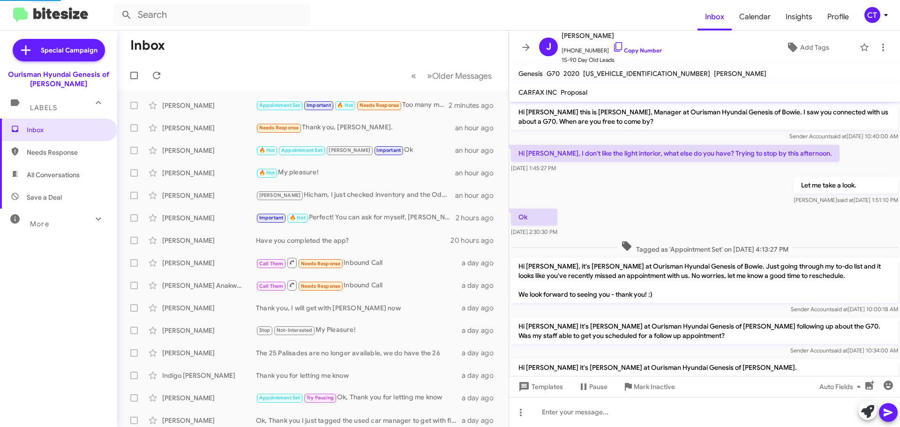
scroll to position [356, 0]
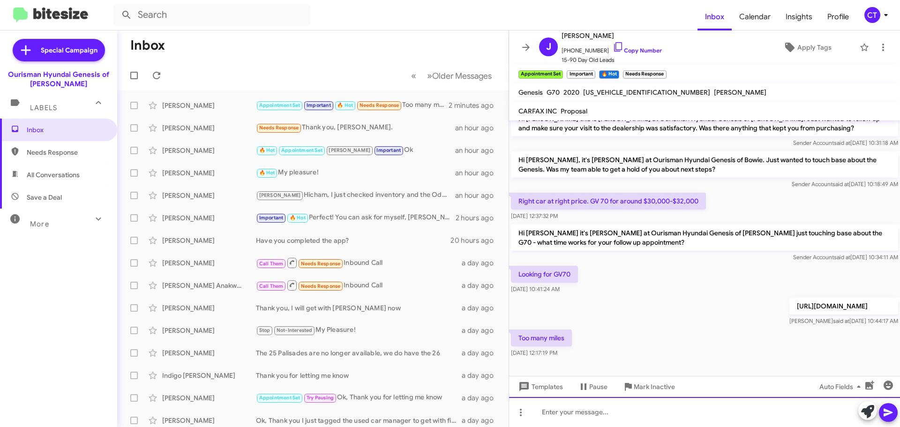
click at [569, 410] on div at bounding box center [704, 412] width 391 height 30
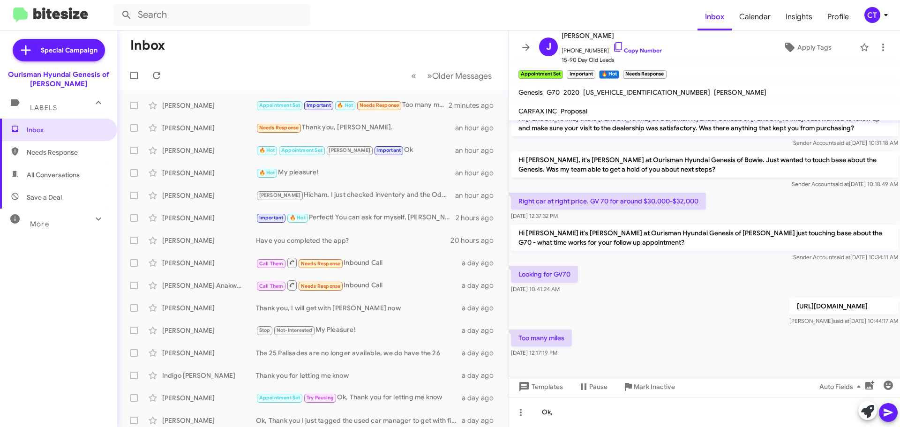
click at [886, 413] on icon at bounding box center [888, 412] width 11 height 11
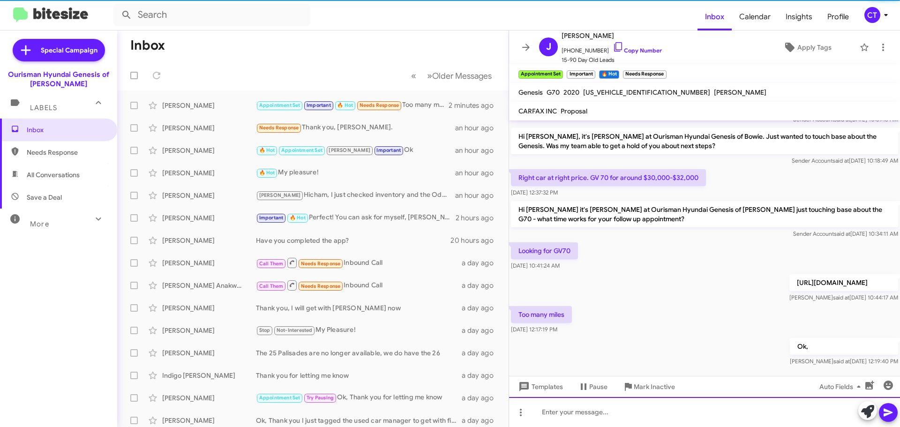
scroll to position [409, 0]
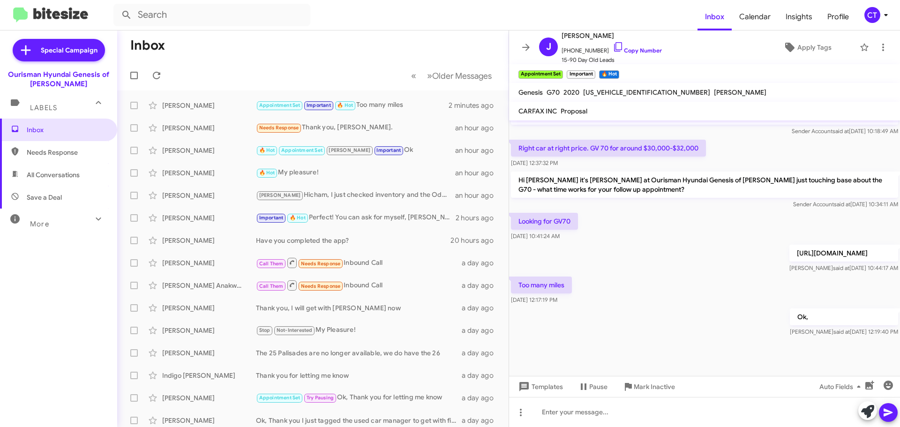
click at [878, 16] on div "CT" at bounding box center [873, 15] width 16 height 16
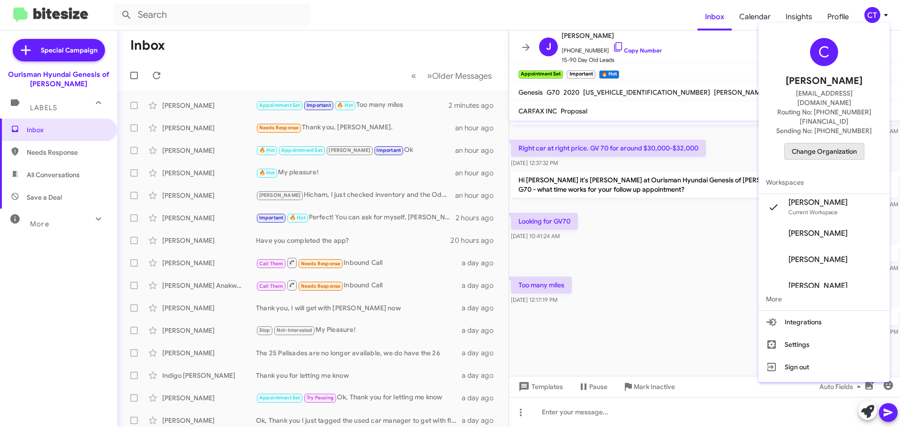
click at [837, 144] on span "Change Organization" at bounding box center [824, 152] width 65 height 16
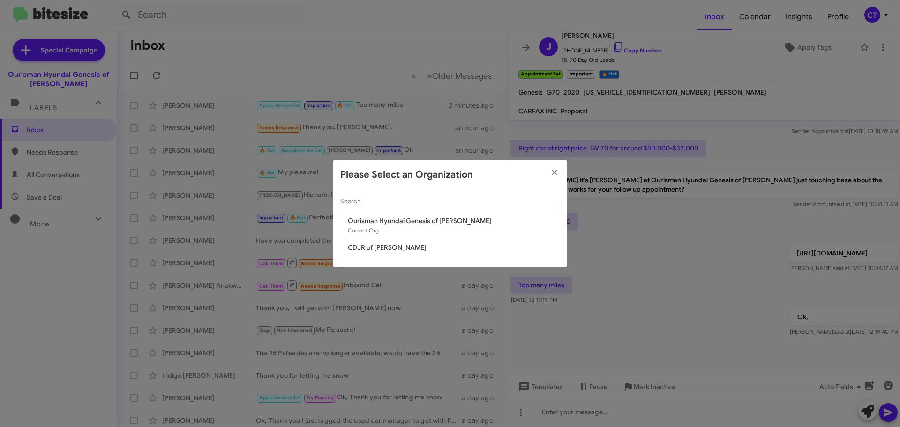
click at [371, 249] on span "CDJR of [PERSON_NAME]" at bounding box center [454, 247] width 212 height 9
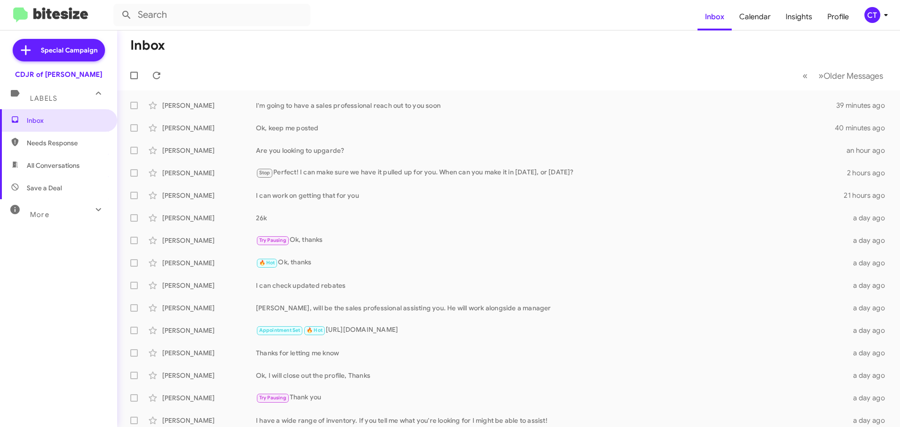
drag, startPoint x: 887, startPoint y: 14, endPoint x: 885, endPoint y: 18, distance: 5.5
click at [887, 14] on icon at bounding box center [886, 14] width 11 height 11
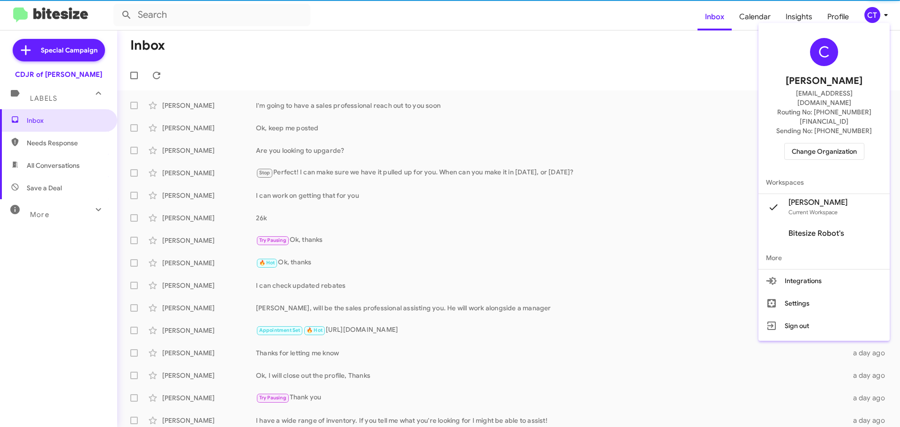
click at [818, 144] on span "Change Organization" at bounding box center [824, 152] width 65 height 16
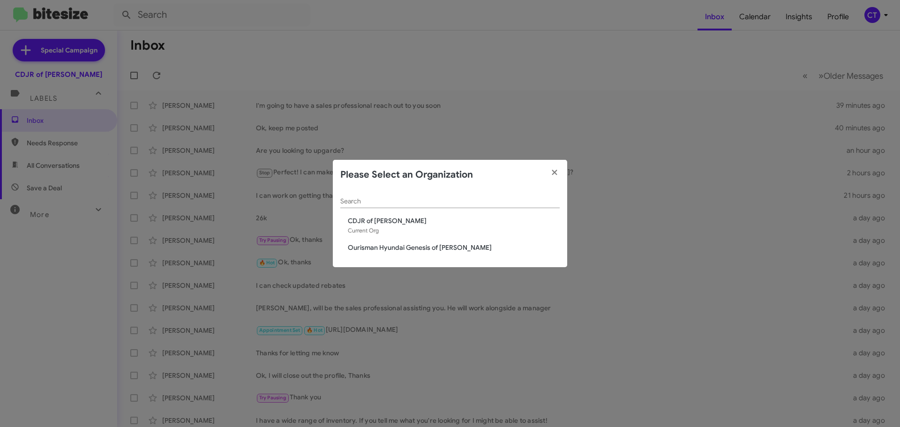
click at [459, 247] on span "Ourisman Hyundai Genesis of [PERSON_NAME]" at bounding box center [454, 247] width 212 height 9
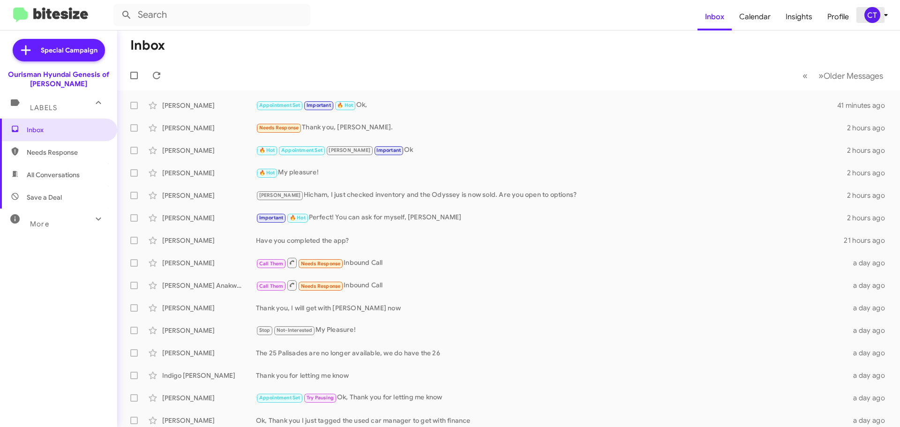
click at [876, 15] on div "CT" at bounding box center [873, 15] width 16 height 16
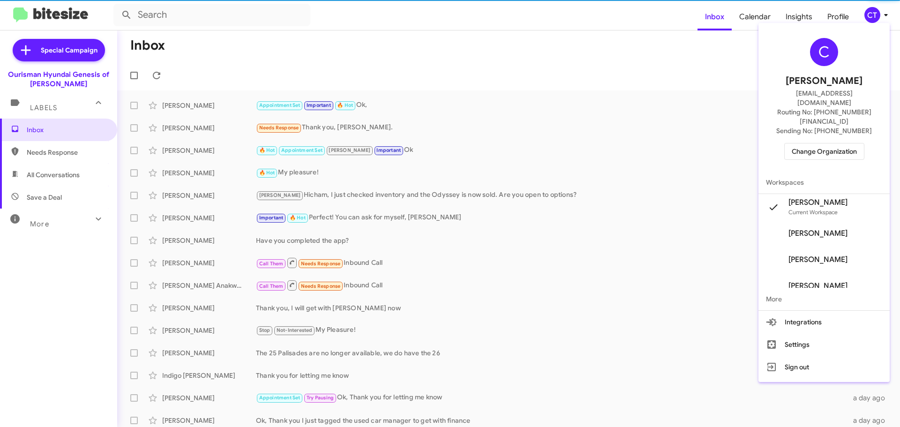
click at [816, 144] on span "Change Organization" at bounding box center [824, 152] width 65 height 16
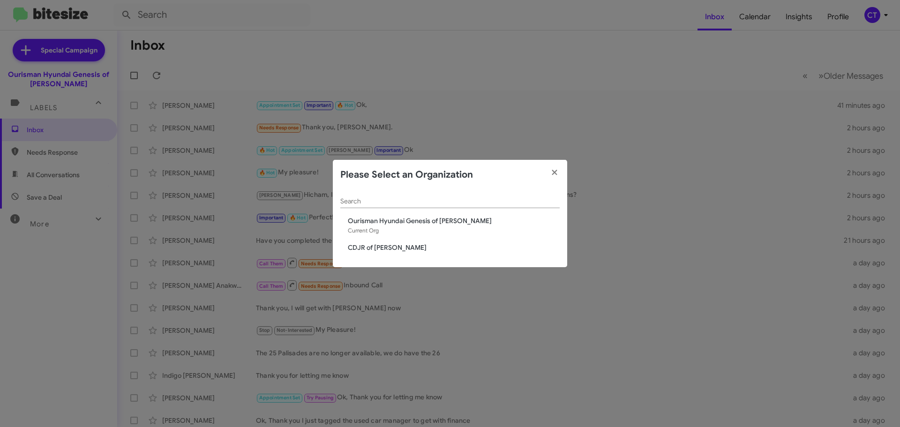
click at [395, 245] on span "CDJR of [PERSON_NAME]" at bounding box center [454, 247] width 212 height 9
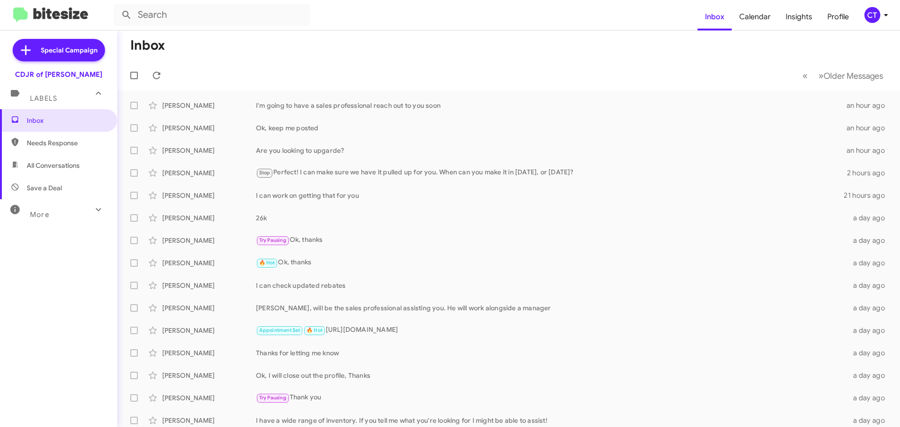
click at [482, 69] on mat-toolbar-row "« Previous » Next Older Messages" at bounding box center [508, 75] width 783 height 30
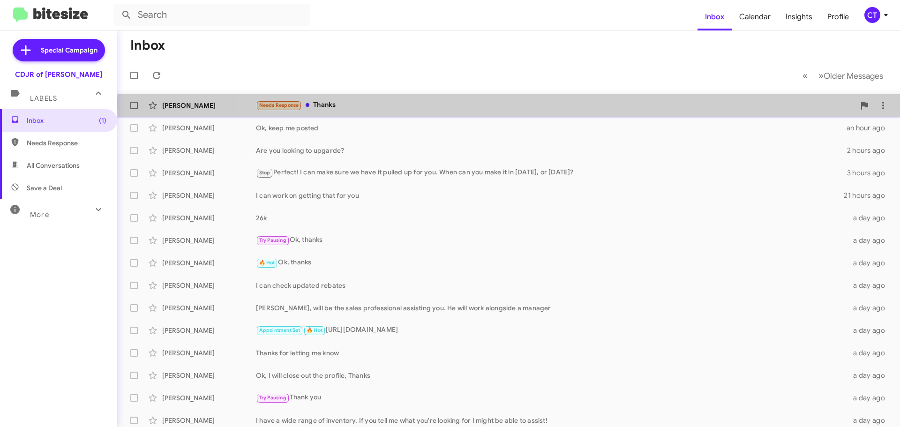
drag, startPoint x: 720, startPoint y: 106, endPoint x: 709, endPoint y: 104, distance: 11.4
click at [718, 105] on div "Needs Response Thanks" at bounding box center [555, 105] width 599 height 11
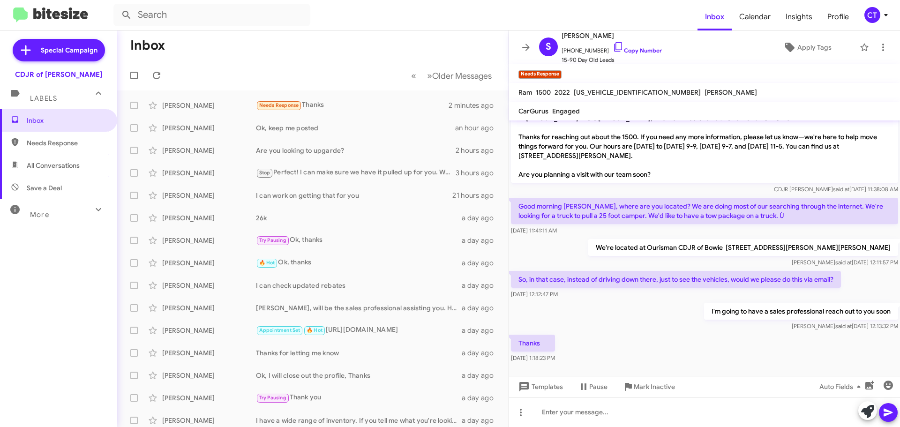
scroll to position [15, 0]
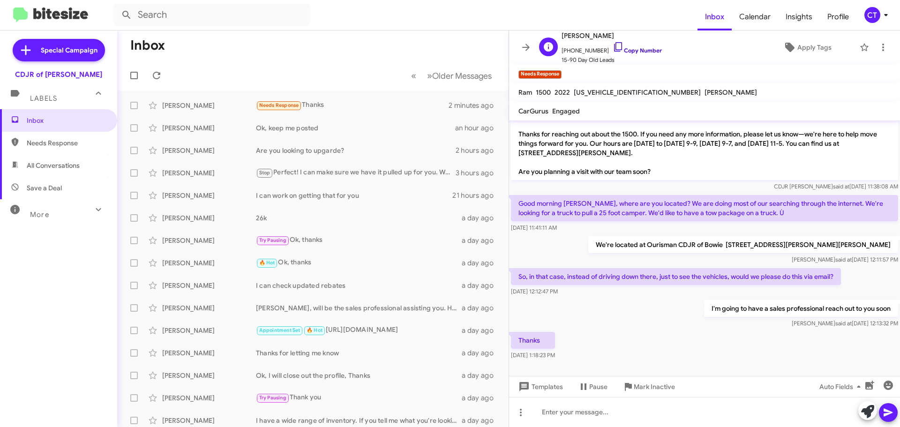
click at [614, 50] on icon at bounding box center [618, 46] width 8 height 9
